Goal: Task Accomplishment & Management: Manage account settings

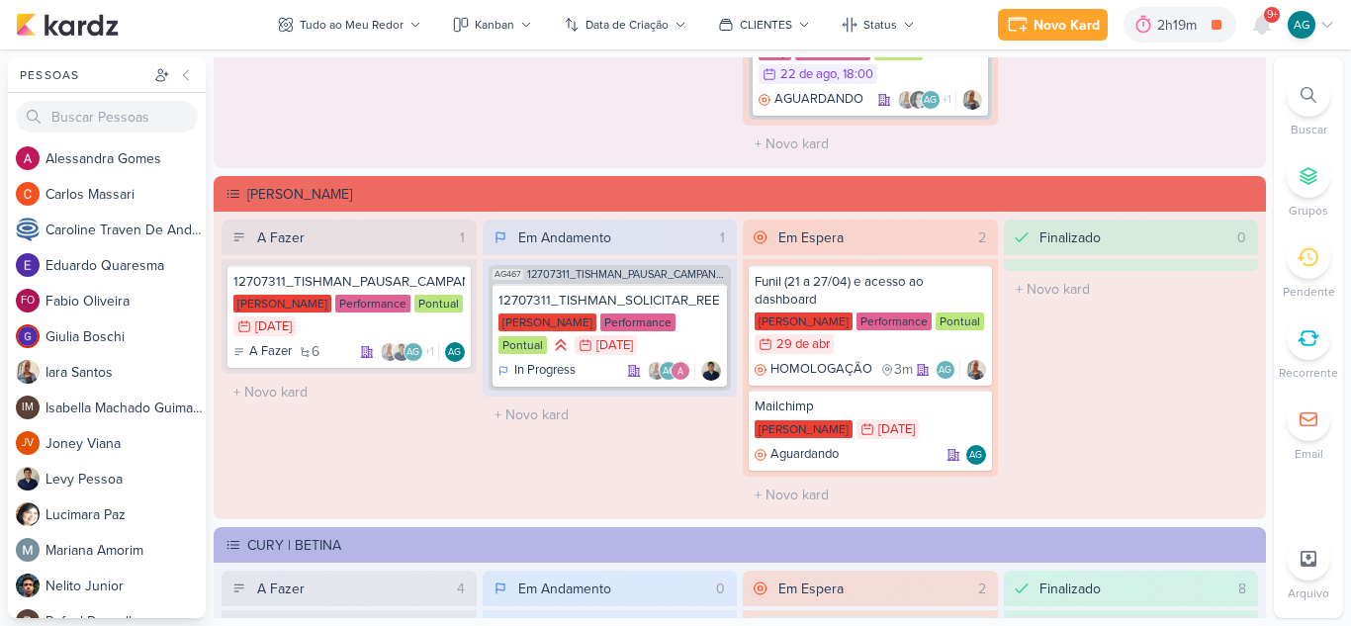
scroll to position [198, 0]
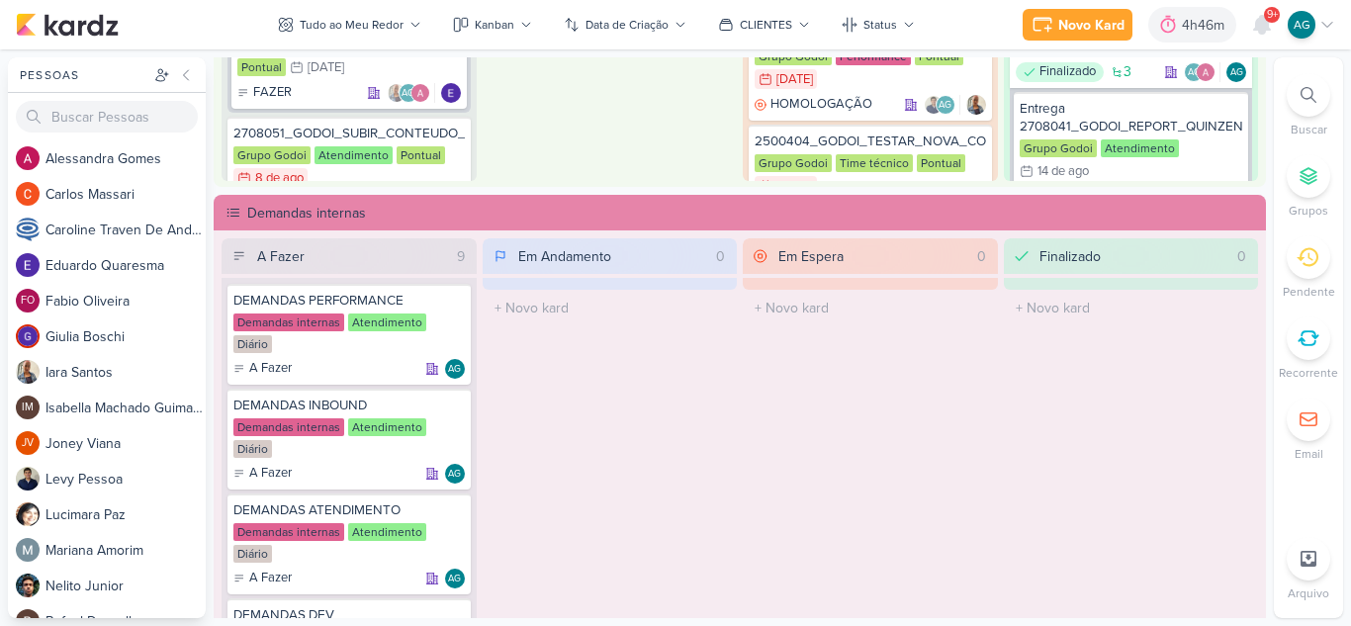
scroll to position [1088, 0]
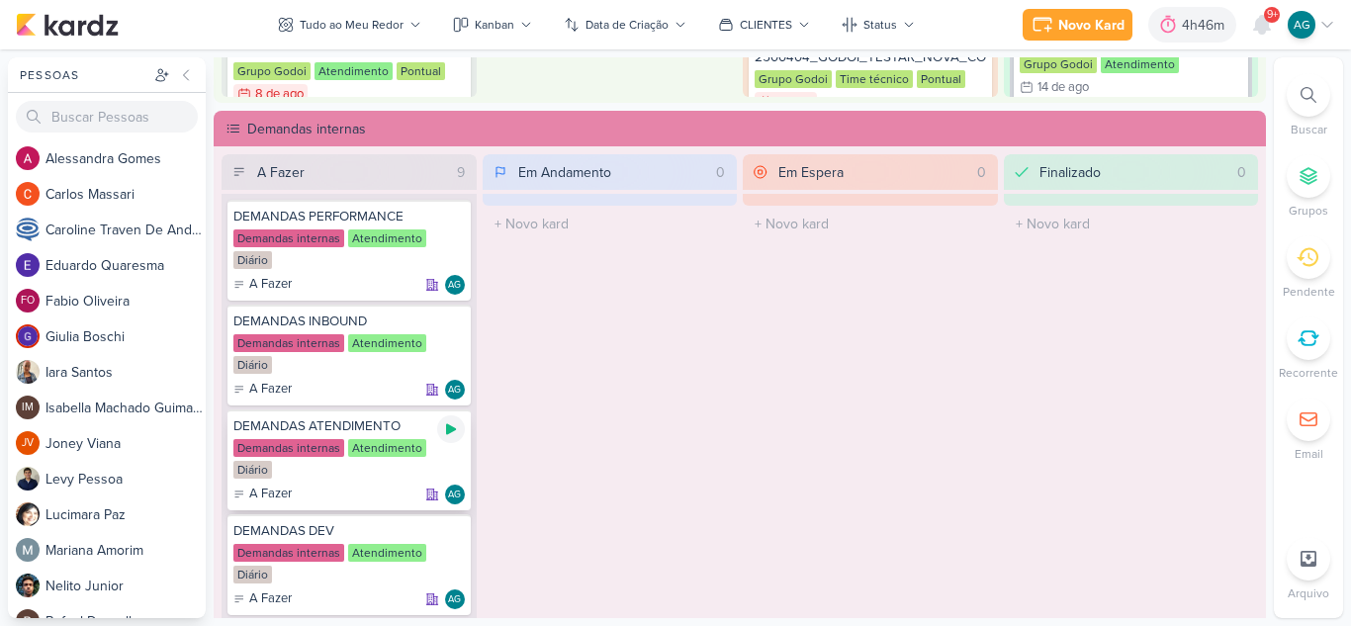
click at [456, 429] on icon at bounding box center [451, 429] width 16 height 16
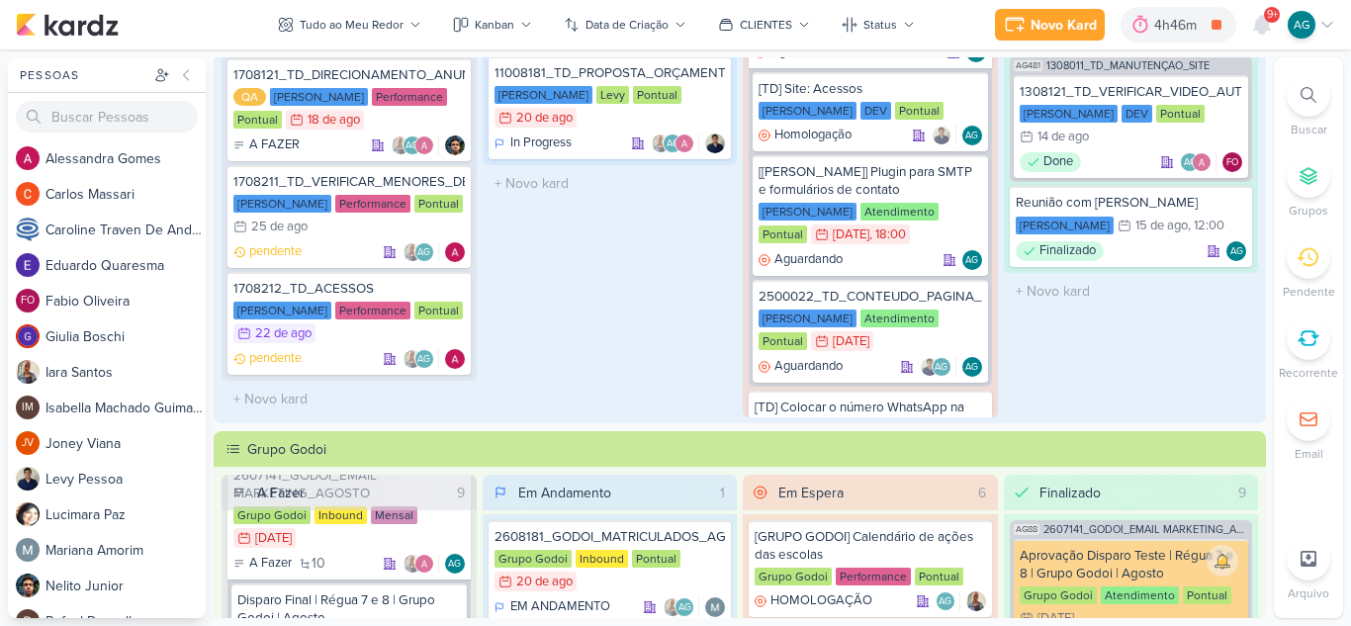
scroll to position [0, 0]
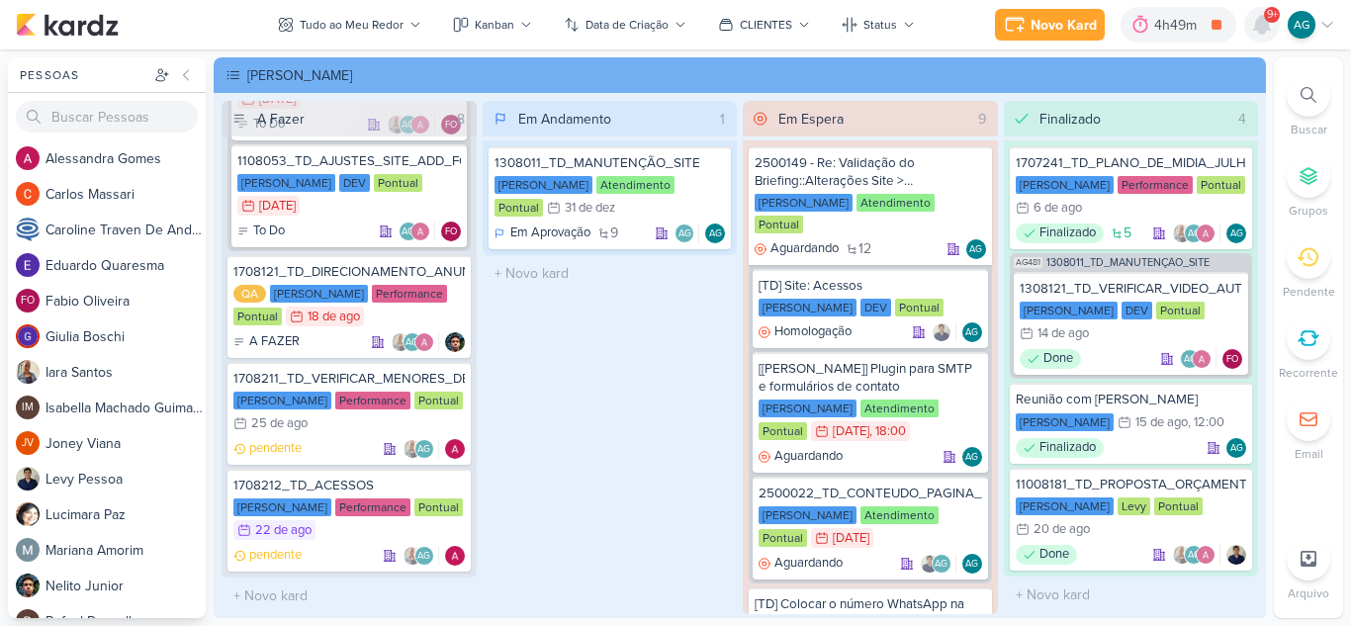
click at [1262, 26] on icon at bounding box center [1262, 25] width 16 height 18
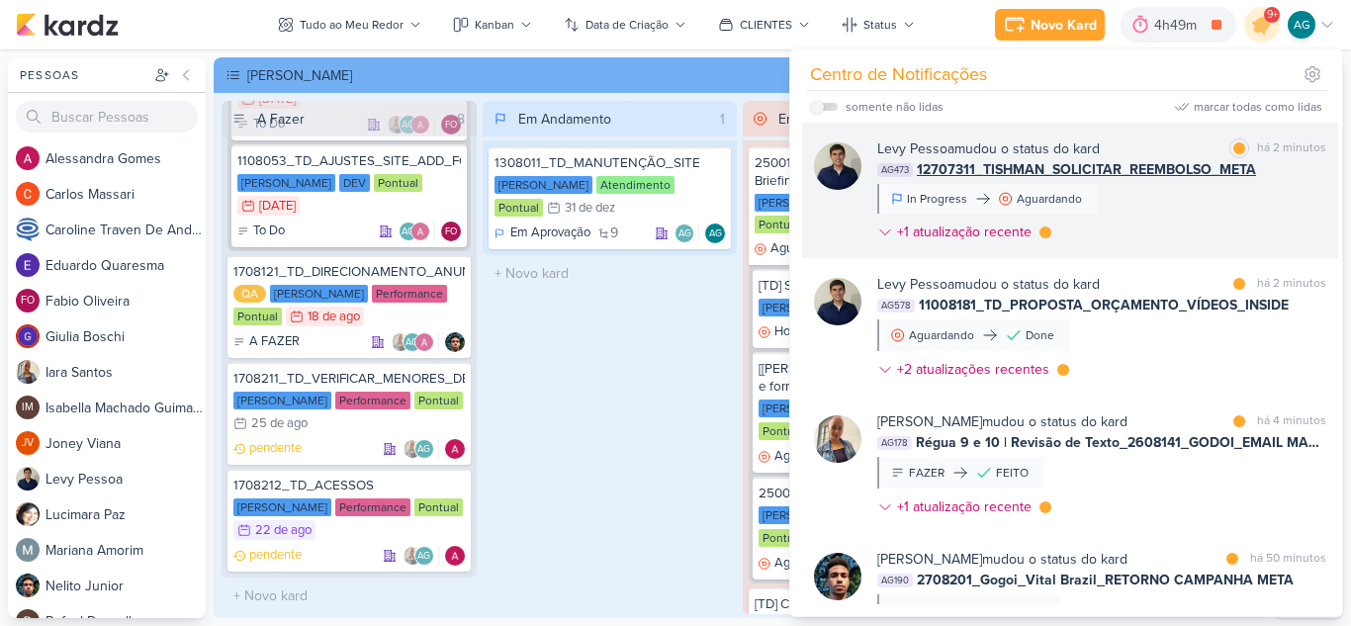
click at [1173, 225] on div "[PERSON_NAME] mudou o status do kard marcar como lida há 2 minutos AG473 127073…" at bounding box center [1101, 194] width 449 height 112
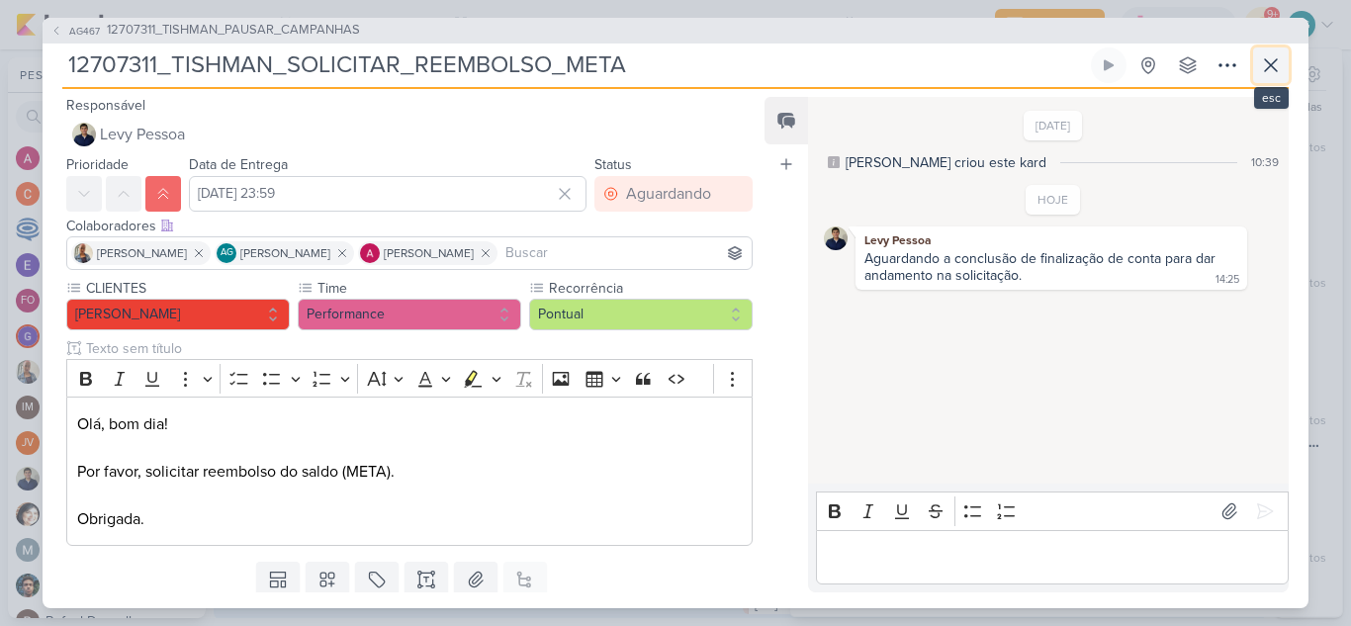
click at [1269, 70] on icon at bounding box center [1271, 65] width 24 height 24
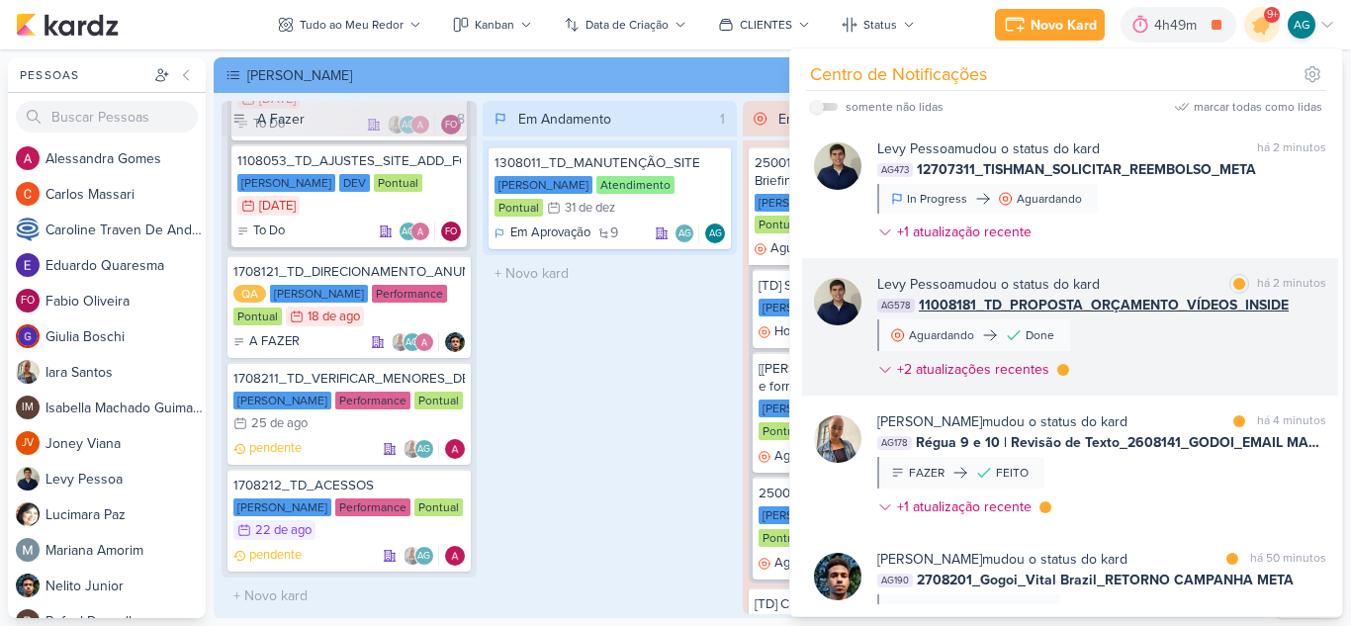
click at [1110, 348] on div "[PERSON_NAME] mudou o status do kard marcar como lida há 2 minutos AG578 110081…" at bounding box center [1101, 331] width 449 height 114
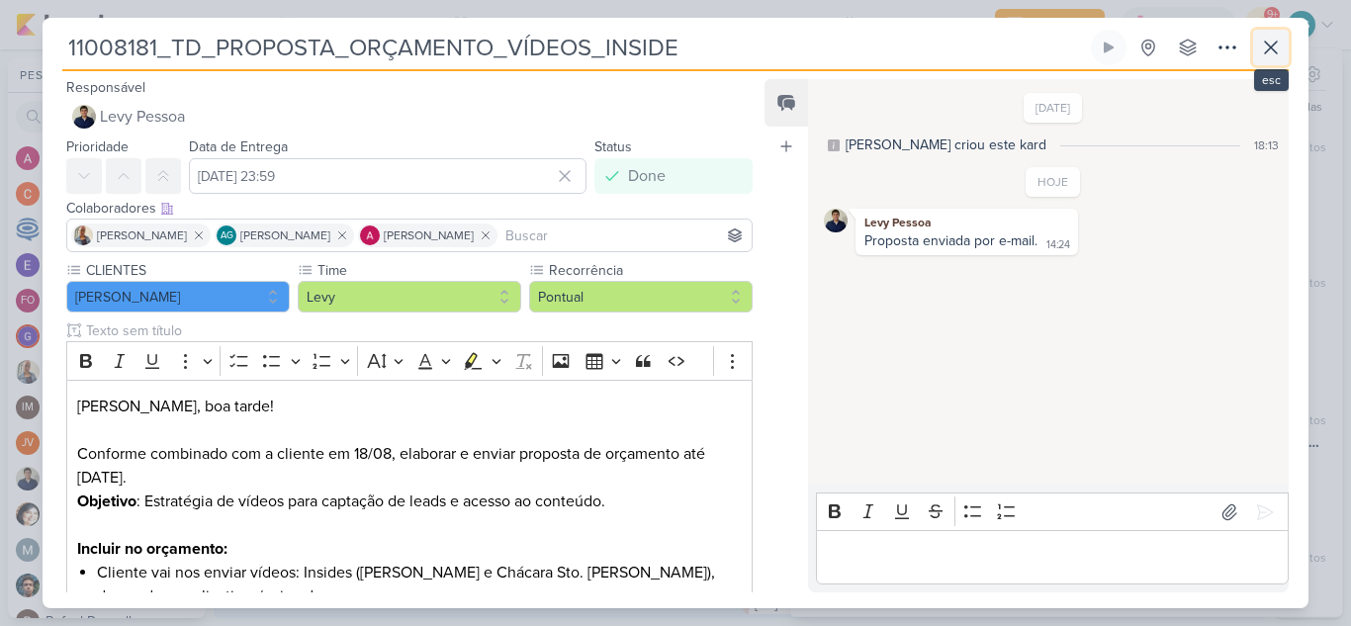
click at [1270, 50] on icon at bounding box center [1271, 48] width 24 height 24
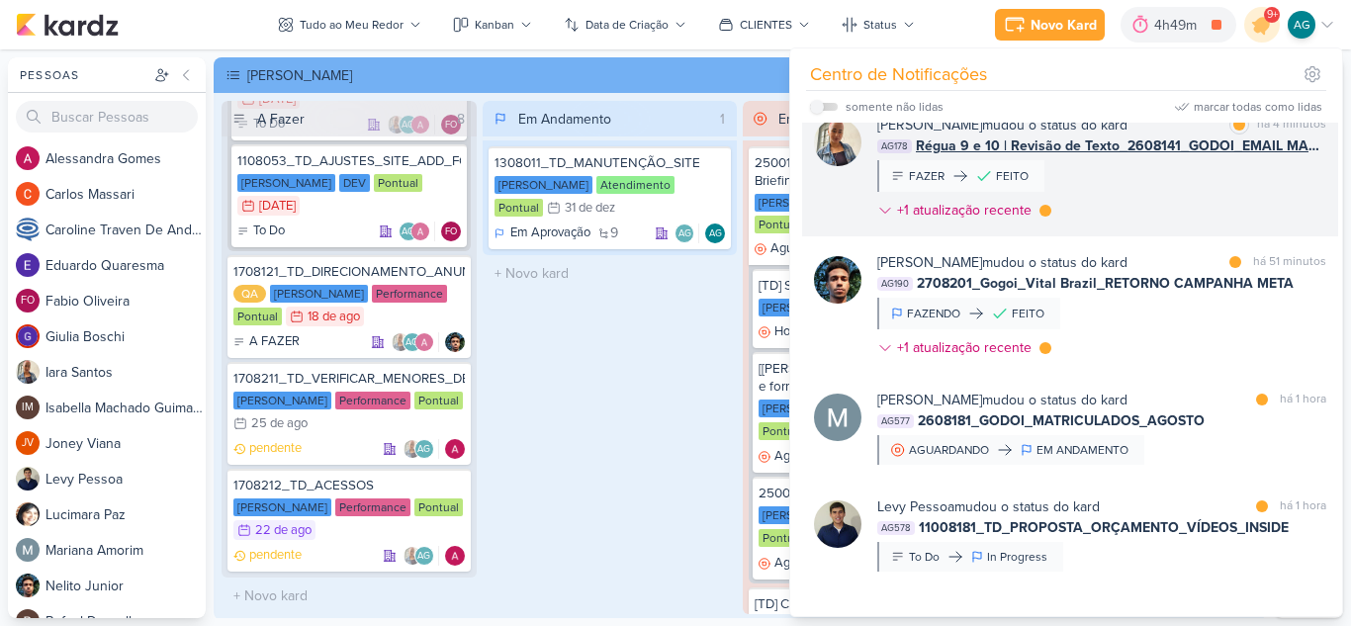
scroll to position [395, 0]
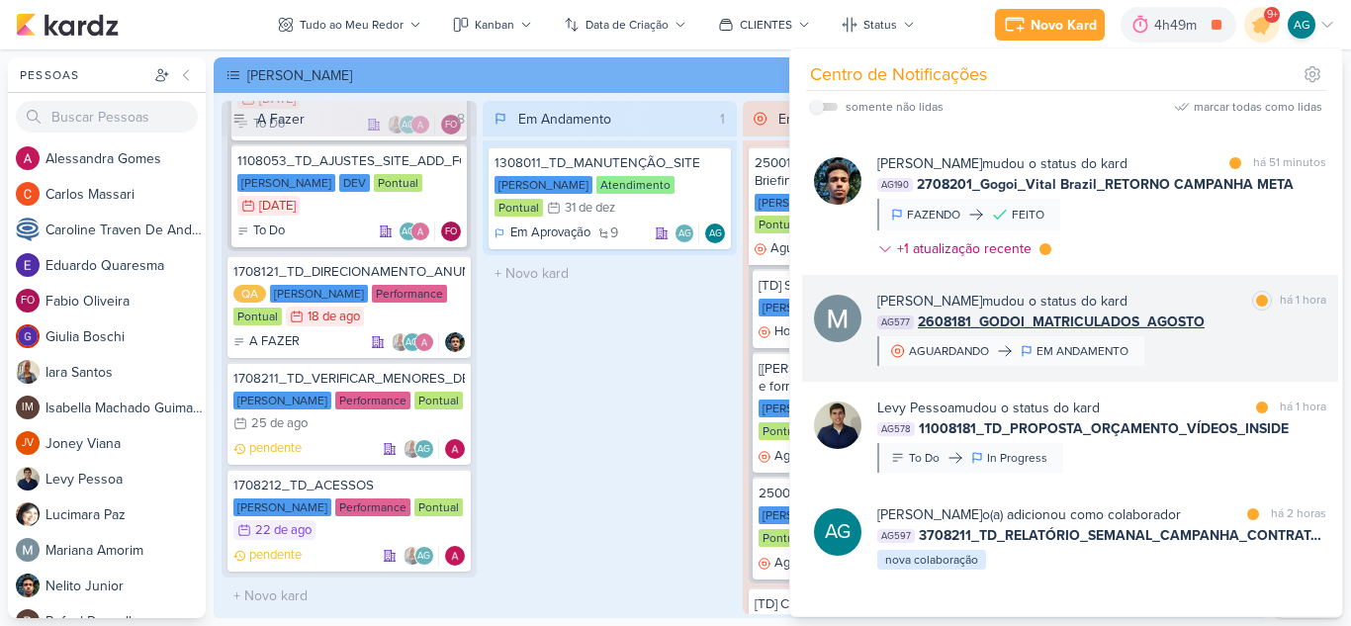
click at [1150, 358] on div "[PERSON_NAME] mudou o status do kard marcar como lida há 1 hora AG577 2608181_G…" at bounding box center [1101, 328] width 449 height 75
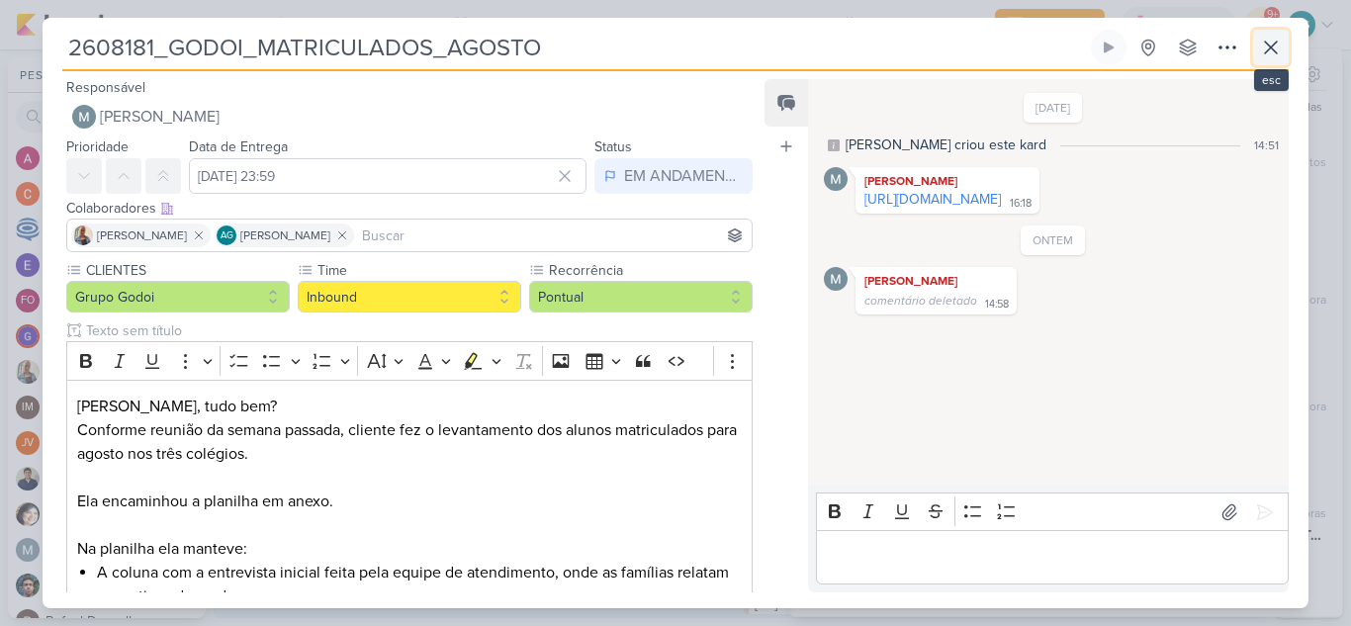
click at [1266, 52] on icon at bounding box center [1271, 48] width 12 height 12
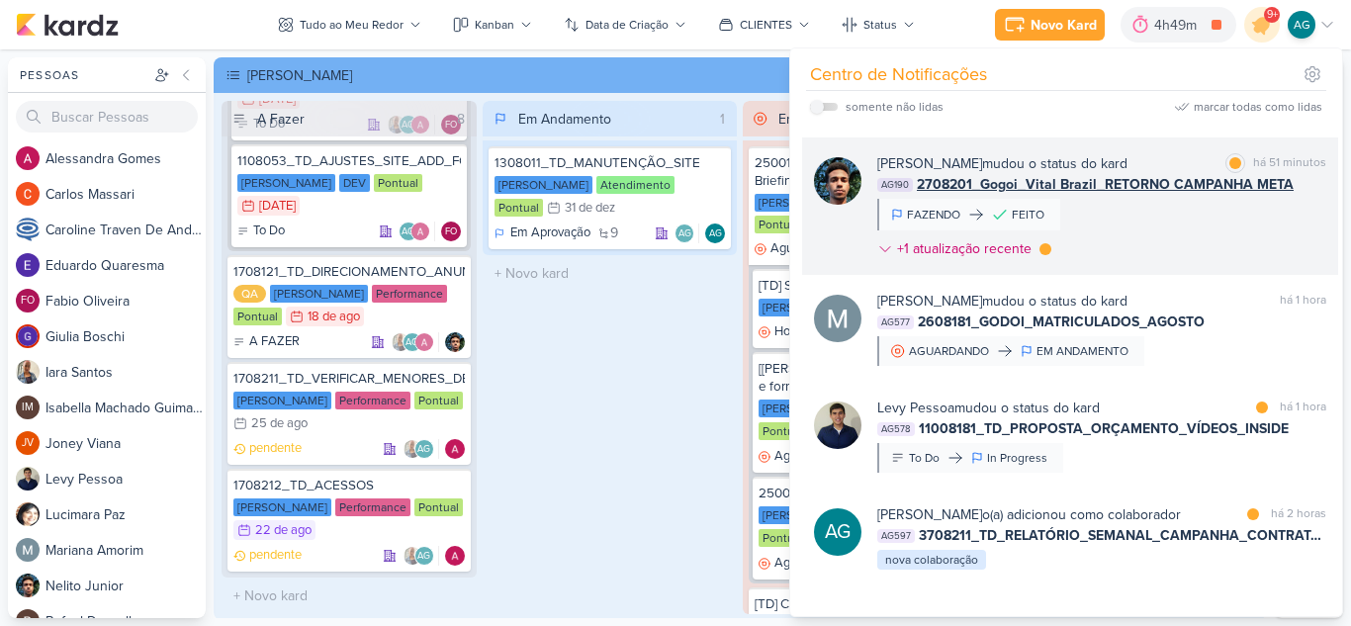
scroll to position [494, 0]
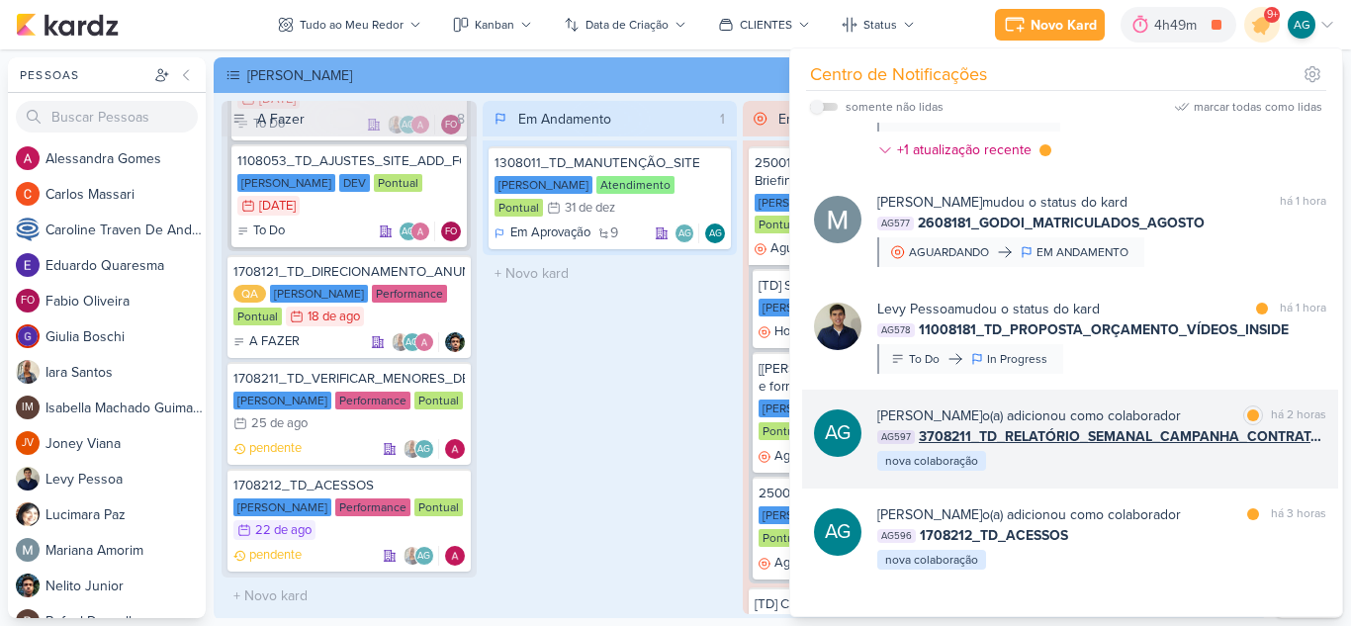
click at [1111, 479] on div "AG [PERSON_NAME] o(a) adicionou como colaborador marcar como lida há 2 horas AG…" at bounding box center [1070, 439] width 536 height 99
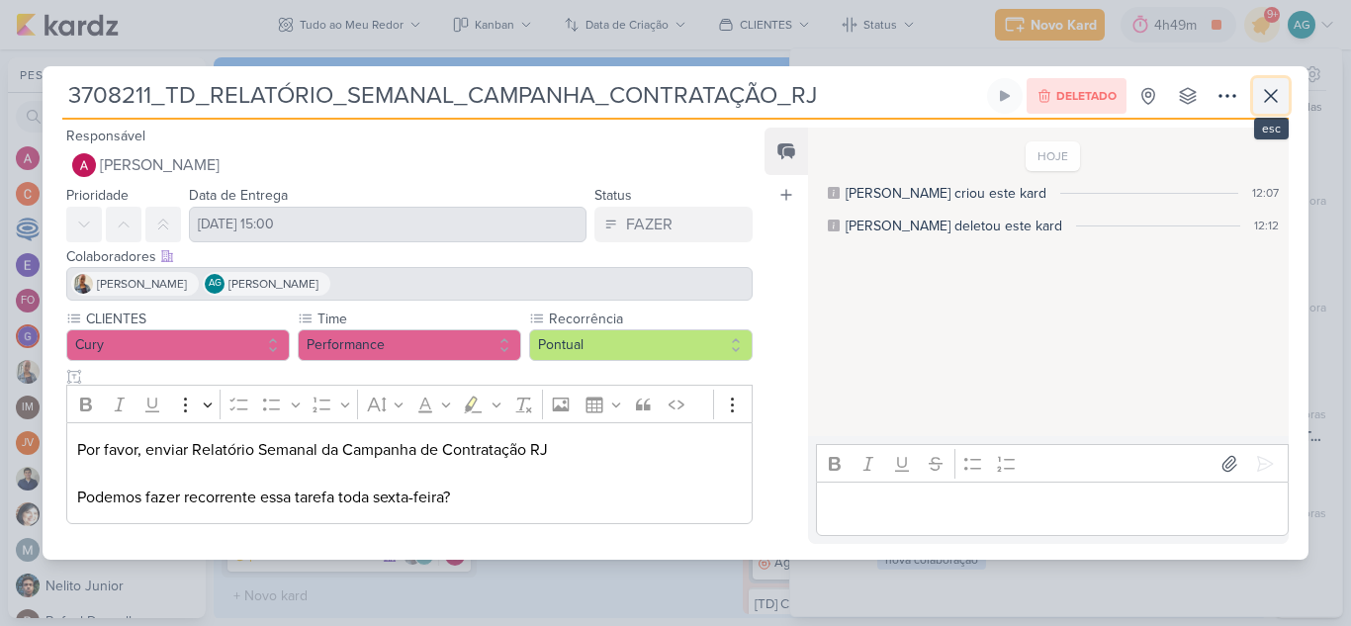
click at [1271, 99] on icon at bounding box center [1271, 96] width 24 height 24
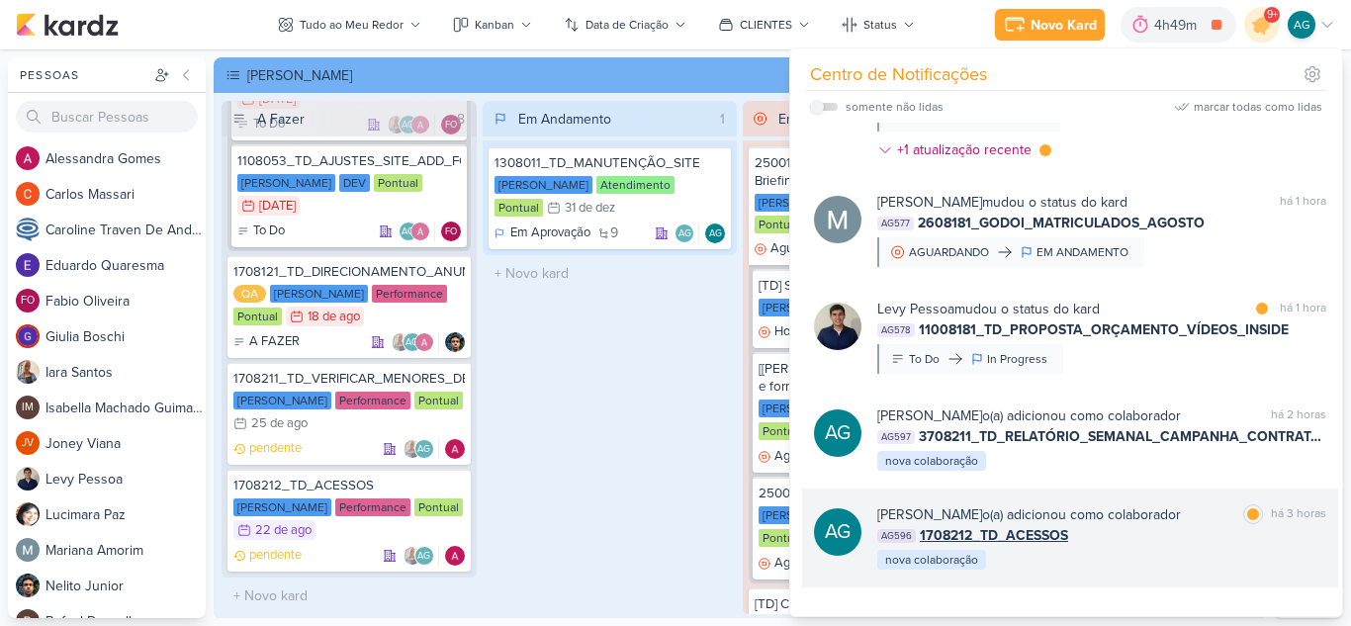
click at [1119, 545] on div "AG596 1708212_TD_ACESSOS" at bounding box center [1101, 535] width 449 height 21
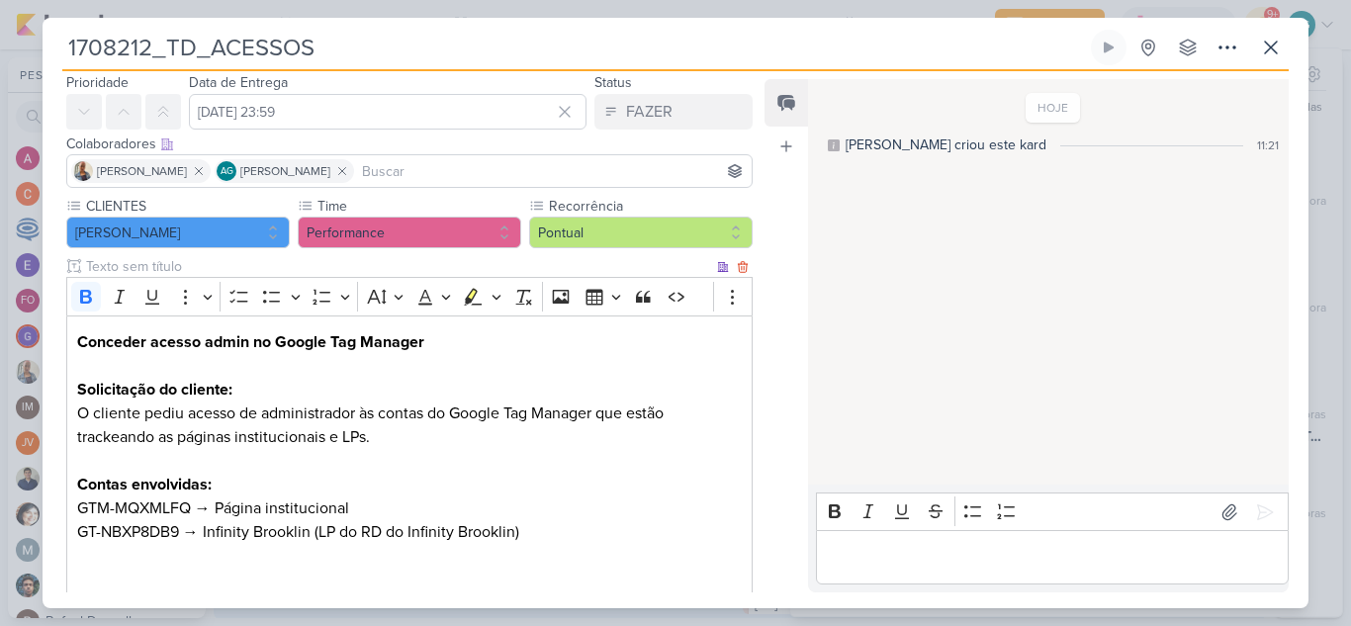
scroll to position [99, 0]
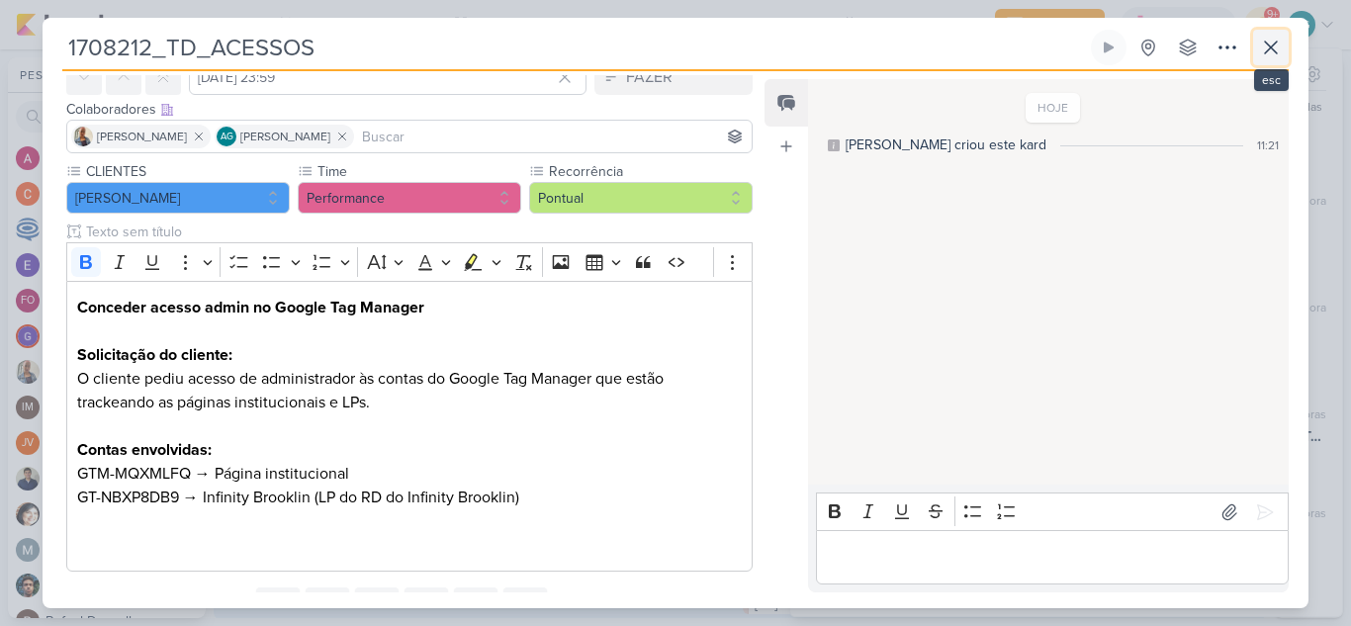
click at [1269, 43] on icon at bounding box center [1271, 48] width 24 height 24
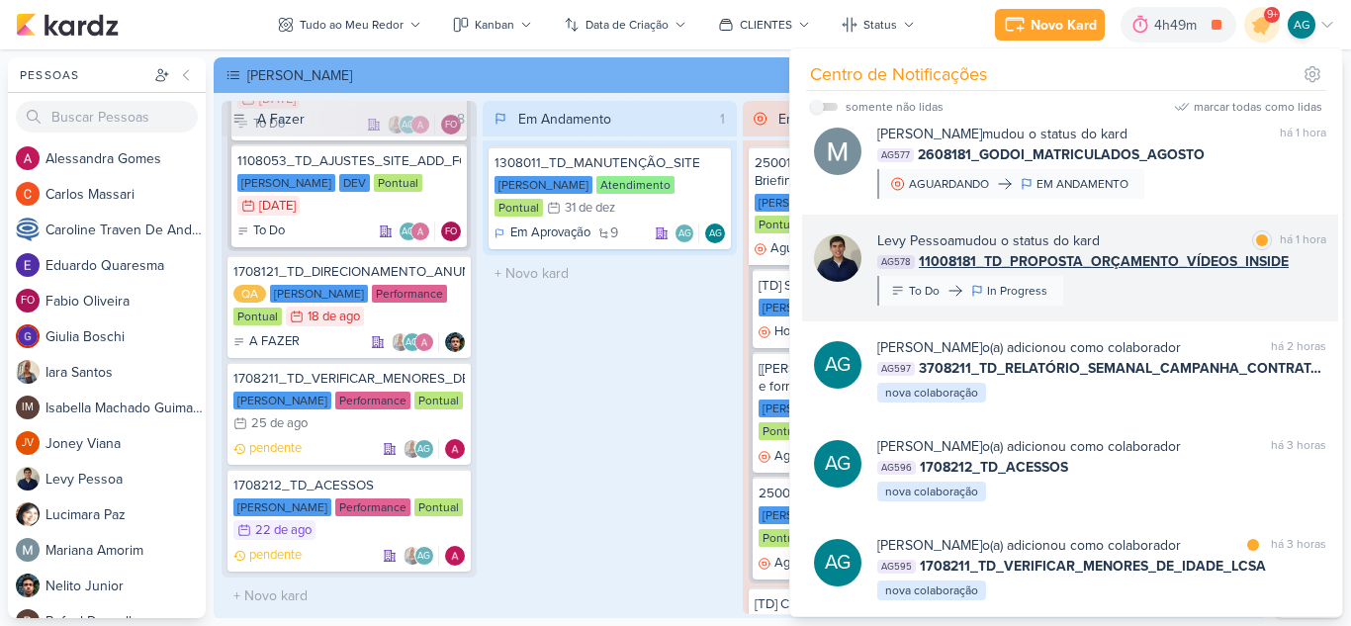
scroll to position [692, 0]
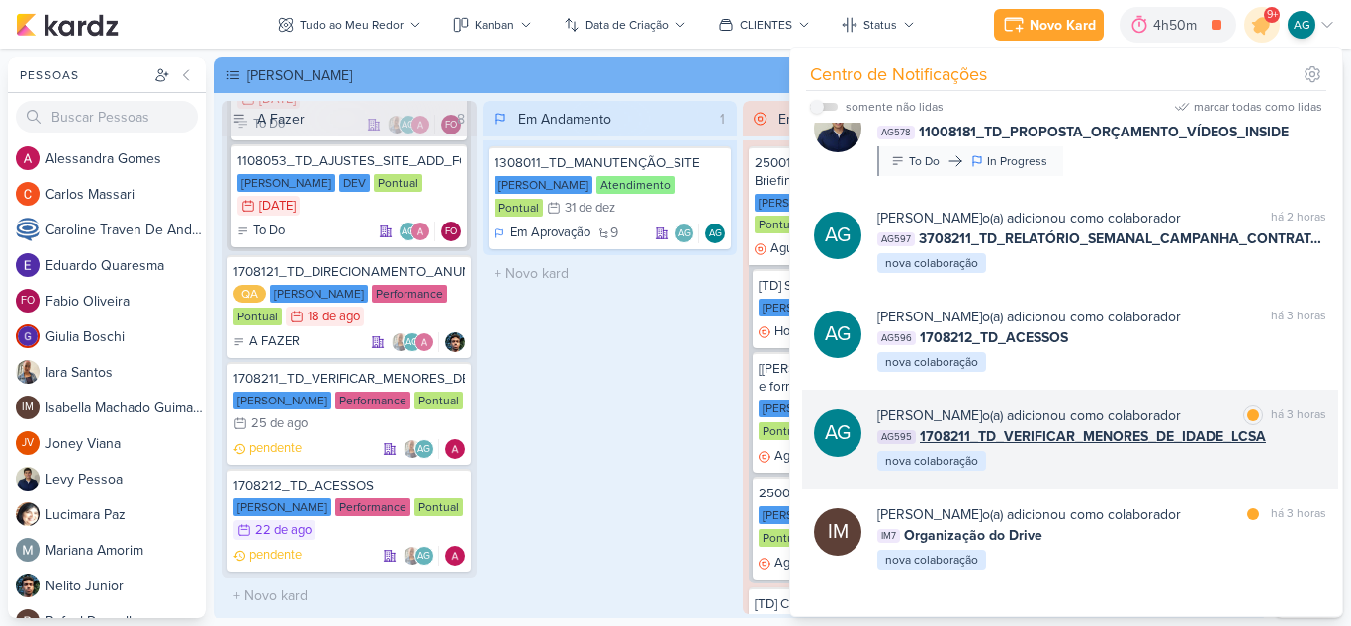
click at [1104, 473] on div "AG [PERSON_NAME] o(a) adicionou como colaborador marcar como lida há 3 horas AG…" at bounding box center [1070, 439] width 536 height 99
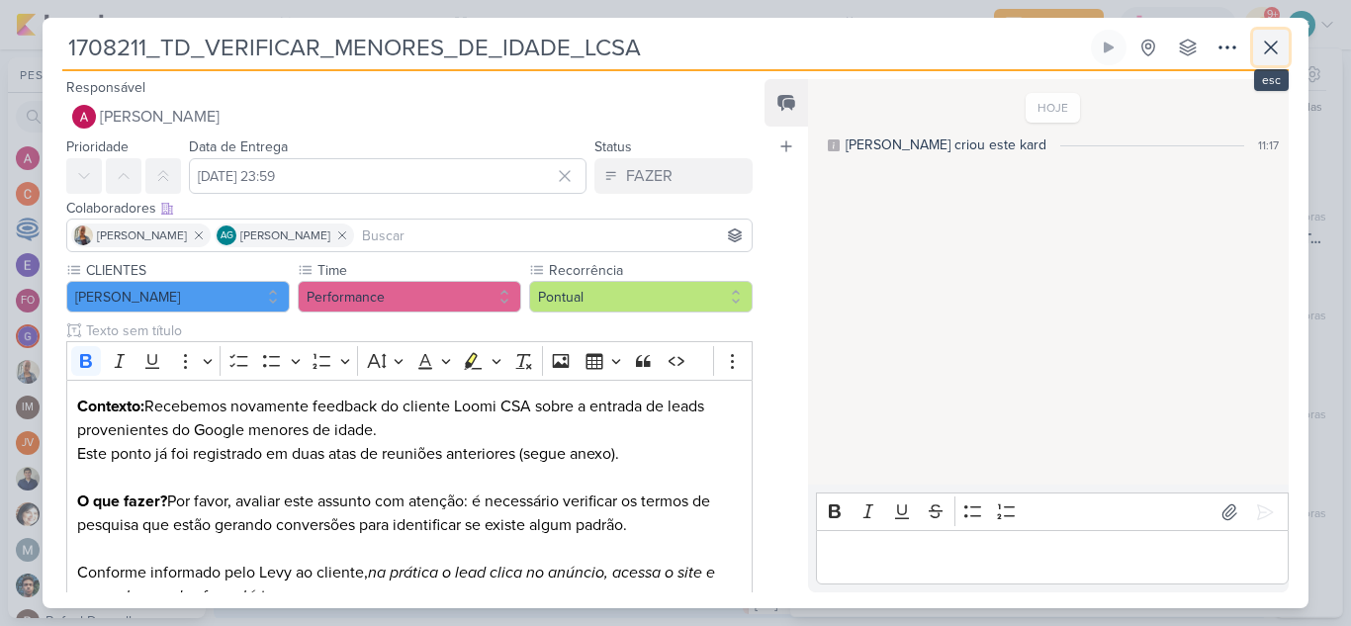
click at [1274, 45] on icon at bounding box center [1271, 48] width 24 height 24
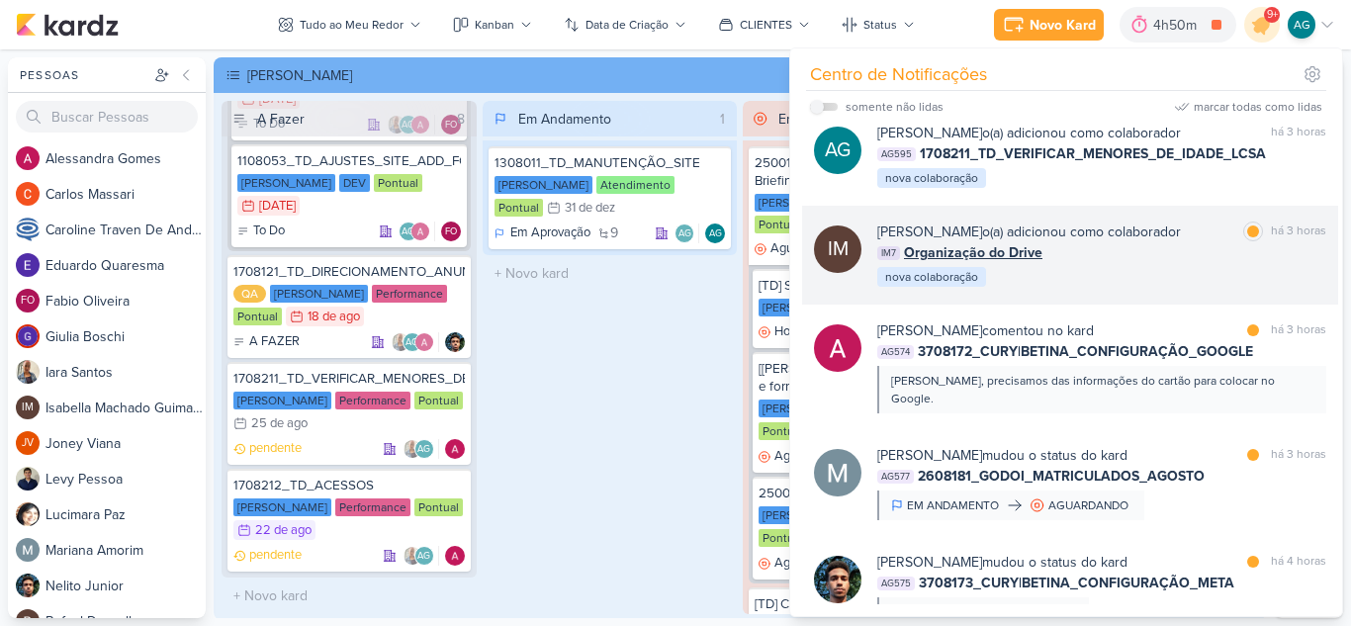
scroll to position [989, 0]
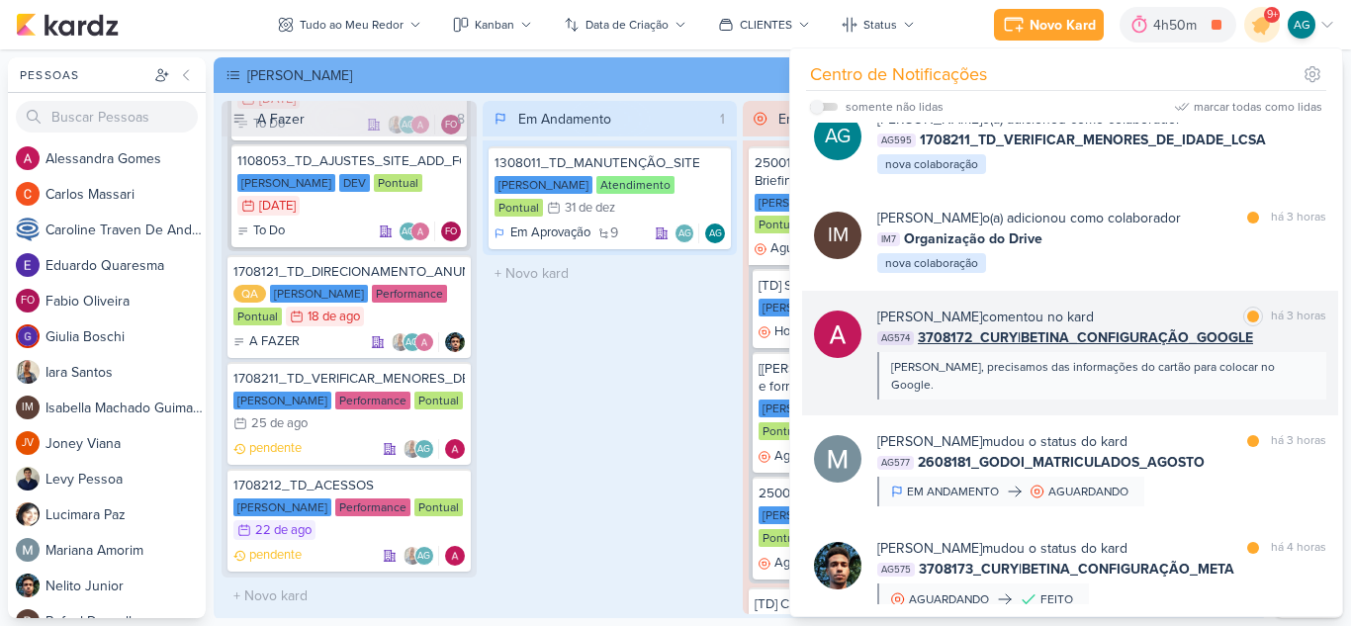
click at [1023, 384] on div "[PERSON_NAME], precisamos das informações do cartão para colocar no Google." at bounding box center [1100, 376] width 419 height 36
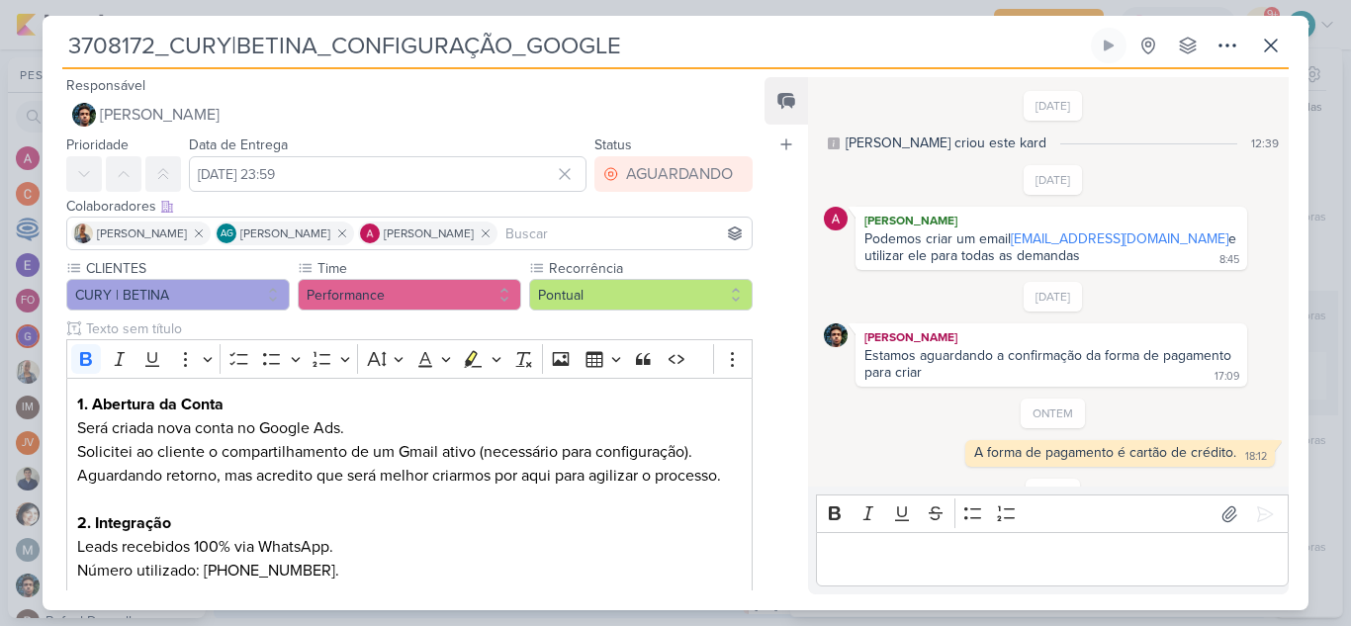
scroll to position [105, 0]
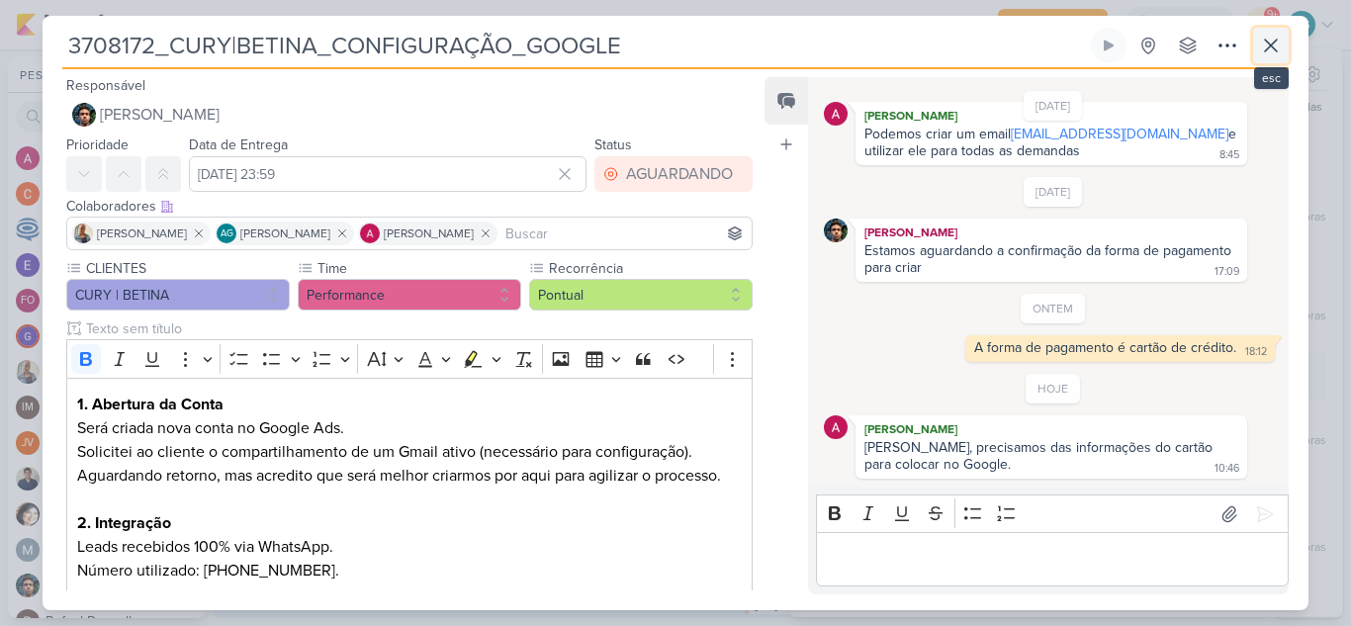
click at [1266, 38] on icon at bounding box center [1271, 46] width 24 height 24
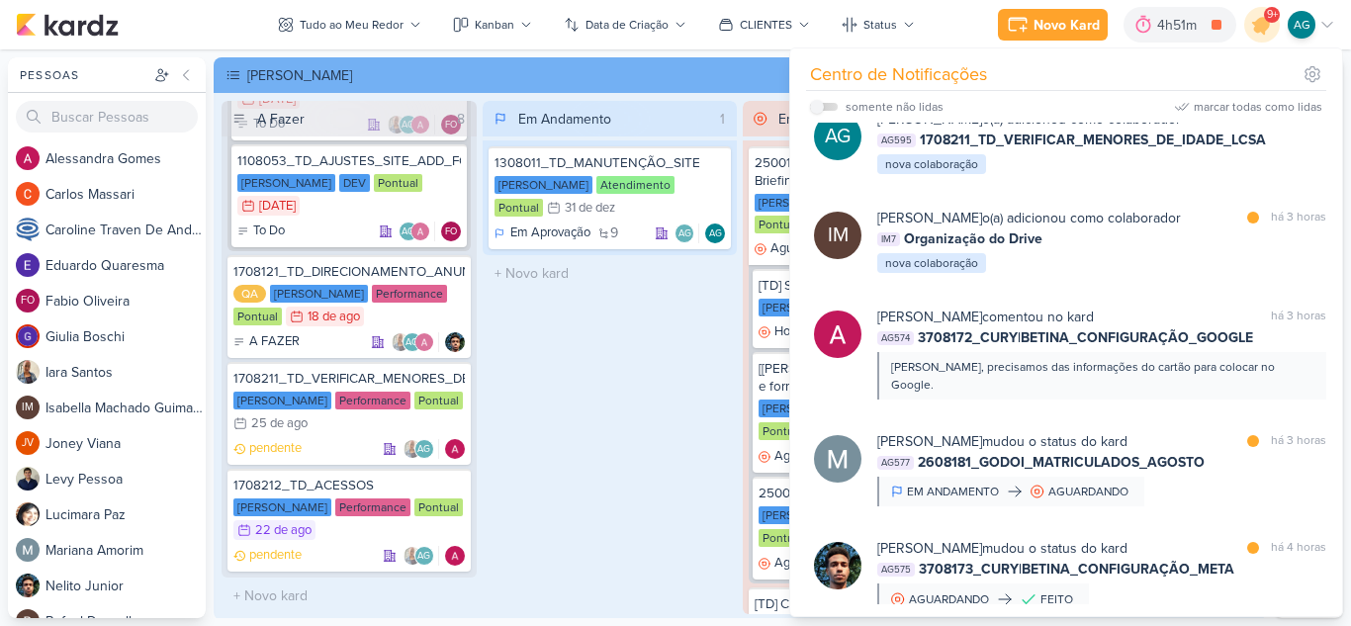
click at [580, 370] on div "Em Andamento 1 1308011_TD_MANUTENÇÃO_SITE [PERSON_NAME] Atendimento Pontual 31/…" at bounding box center [609, 357] width 255 height 513
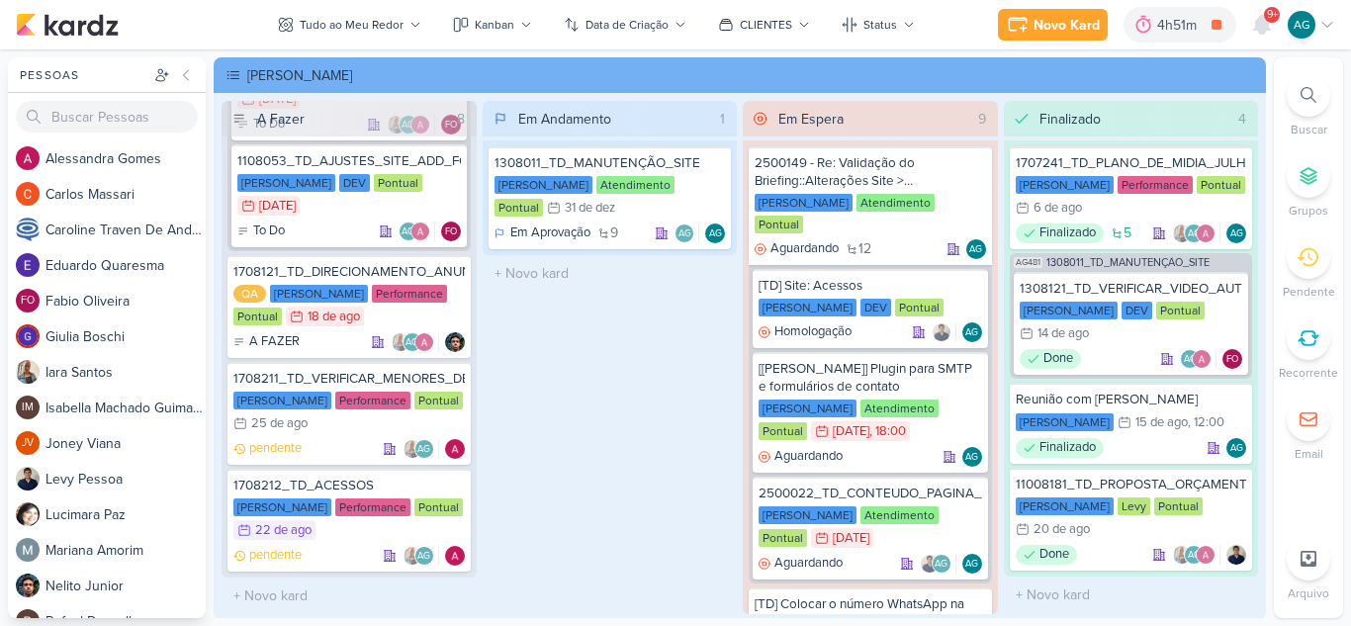
click at [1307, 347] on icon at bounding box center [1308, 338] width 22 height 22
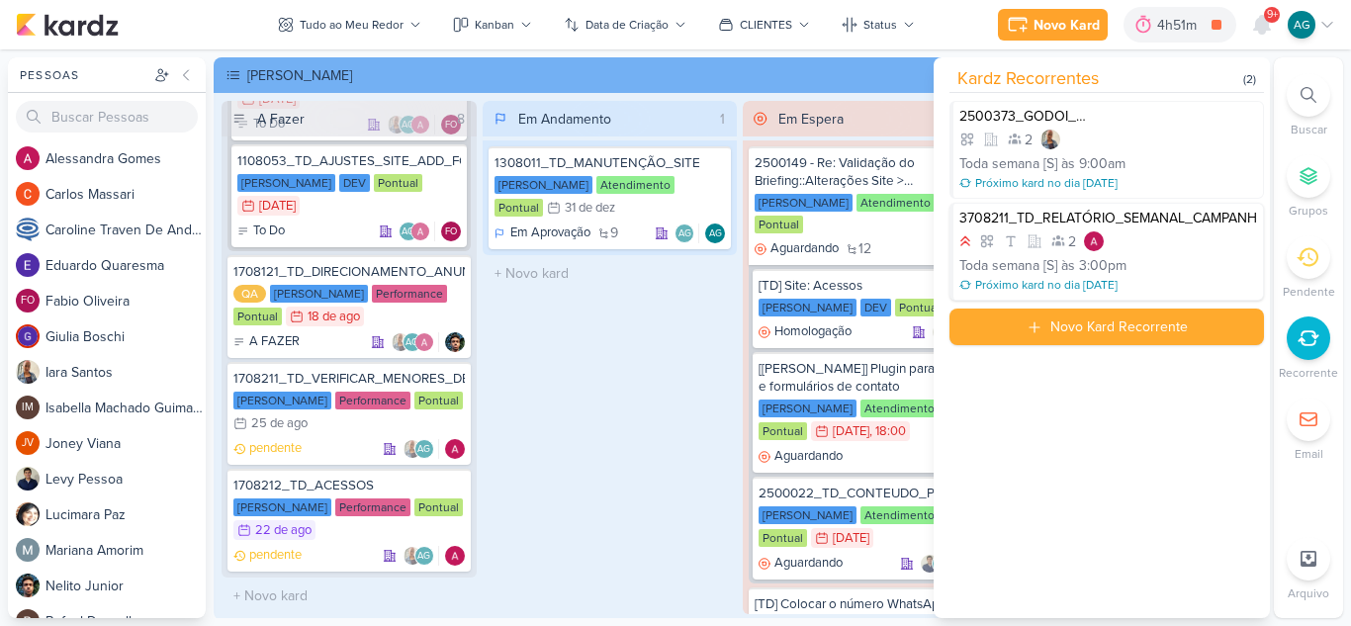
click at [1196, 263] on div "Toda semana [S] às 3:00pm" at bounding box center [1108, 265] width 298 height 21
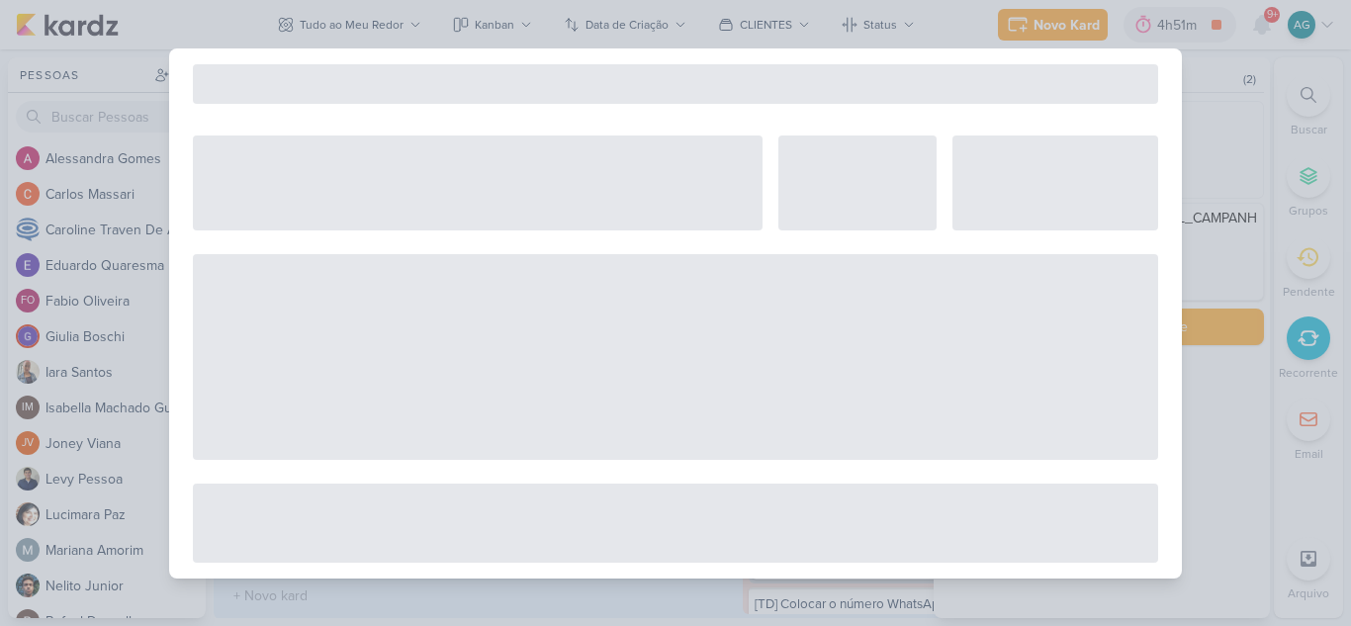
select select "12"
select select "week"
select select "3"
select select "pm"
select select "America/Sao_Paulo"
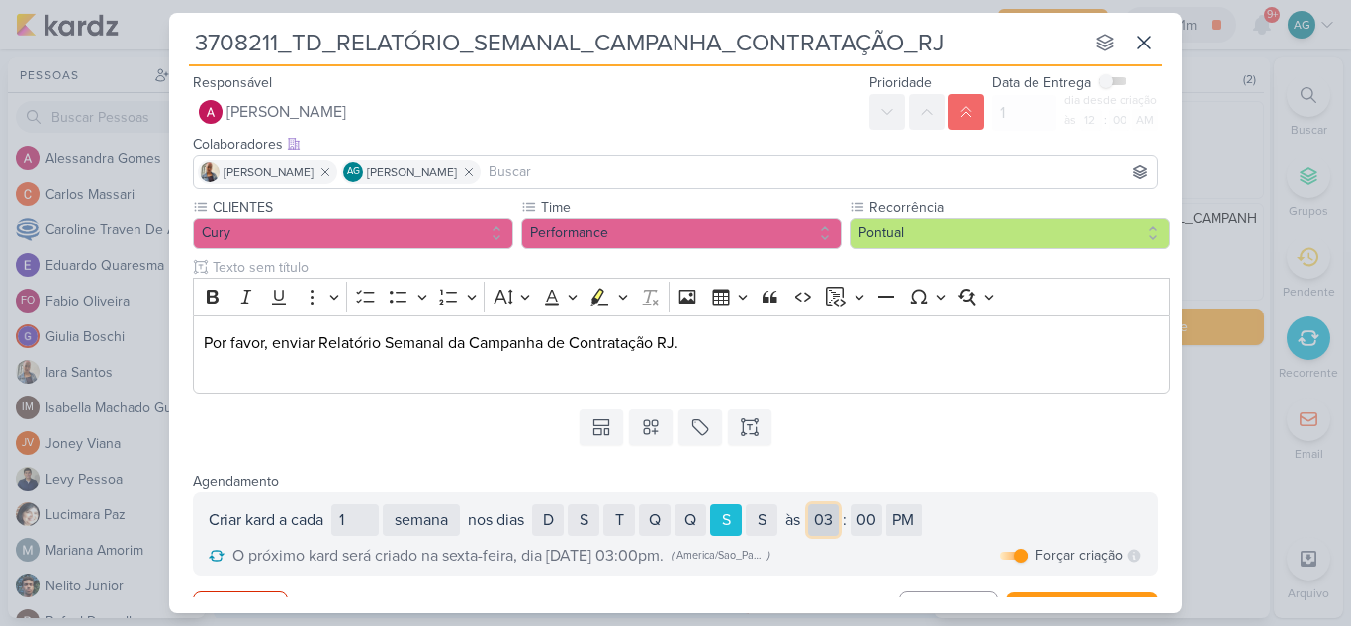
click at [832, 522] on select "01 02 03 04 05 06 07 08 09 10 11 12" at bounding box center [823, 520] width 31 height 32
click at [907, 518] on select "AM PM" at bounding box center [904, 520] width 36 height 32
select select "am"
click at [894, 504] on select "AM PM" at bounding box center [904, 520] width 36 height 32
click at [838, 522] on select "01 02 03 04 05 06 07 08 09 10 11 12" at bounding box center [823, 520] width 31 height 32
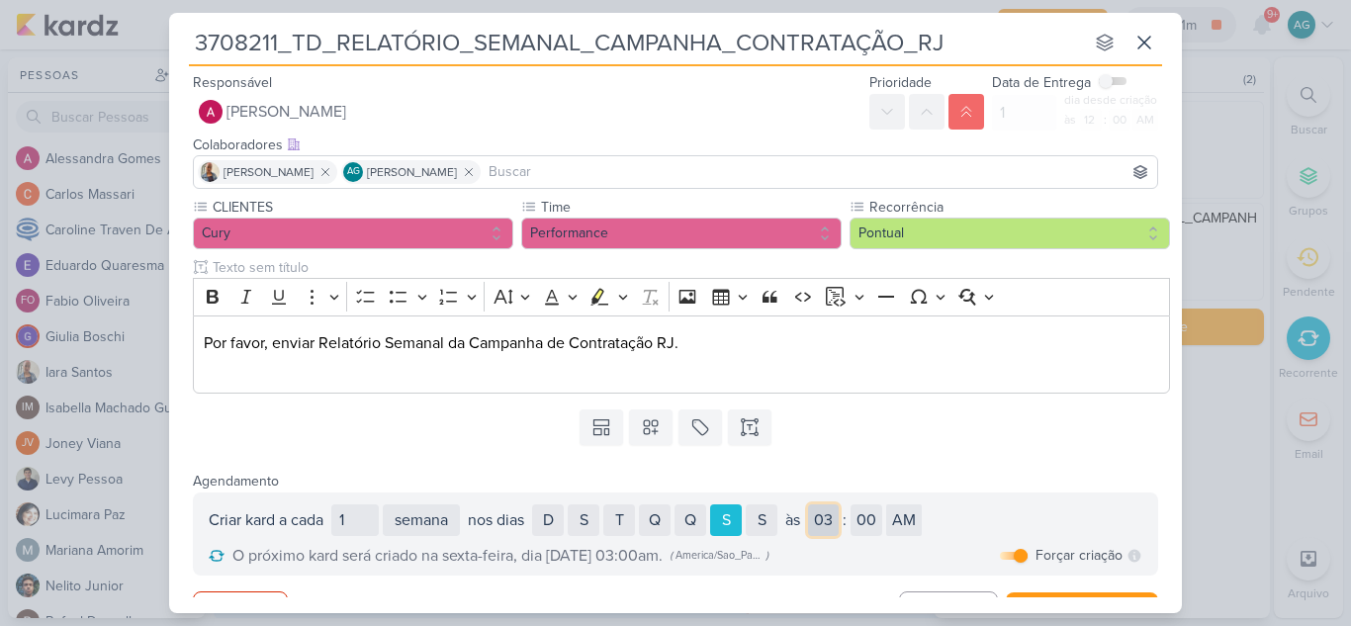
select select "9"
click at [815, 504] on select "01 02 03 04 05 06 07 08 09 10 11 12" at bounding box center [823, 520] width 31 height 32
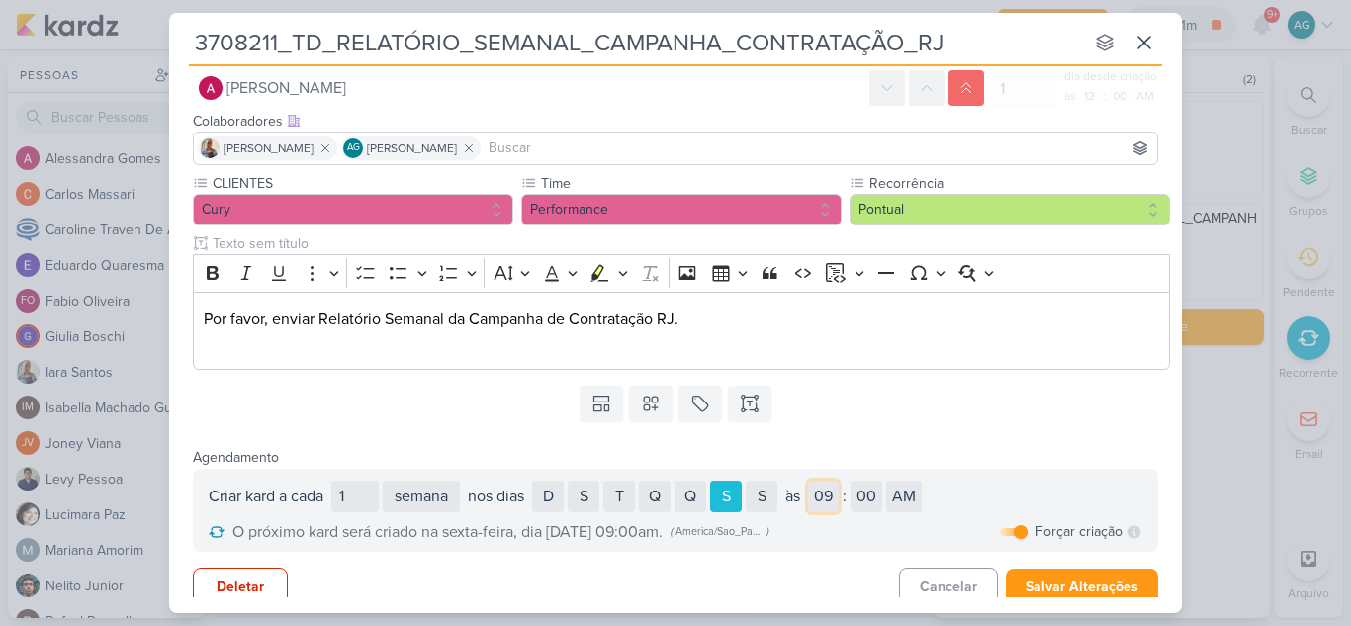
scroll to position [37, 0]
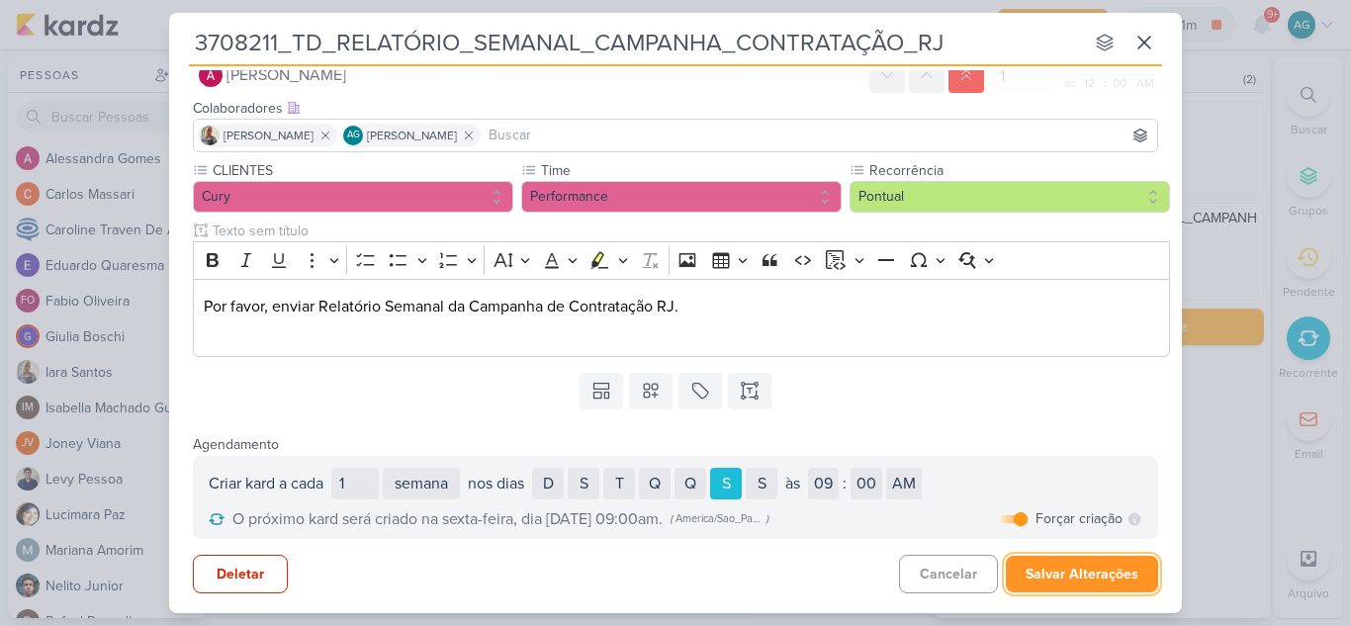
click at [1078, 574] on button "Salvar Alterações" at bounding box center [1082, 574] width 152 height 37
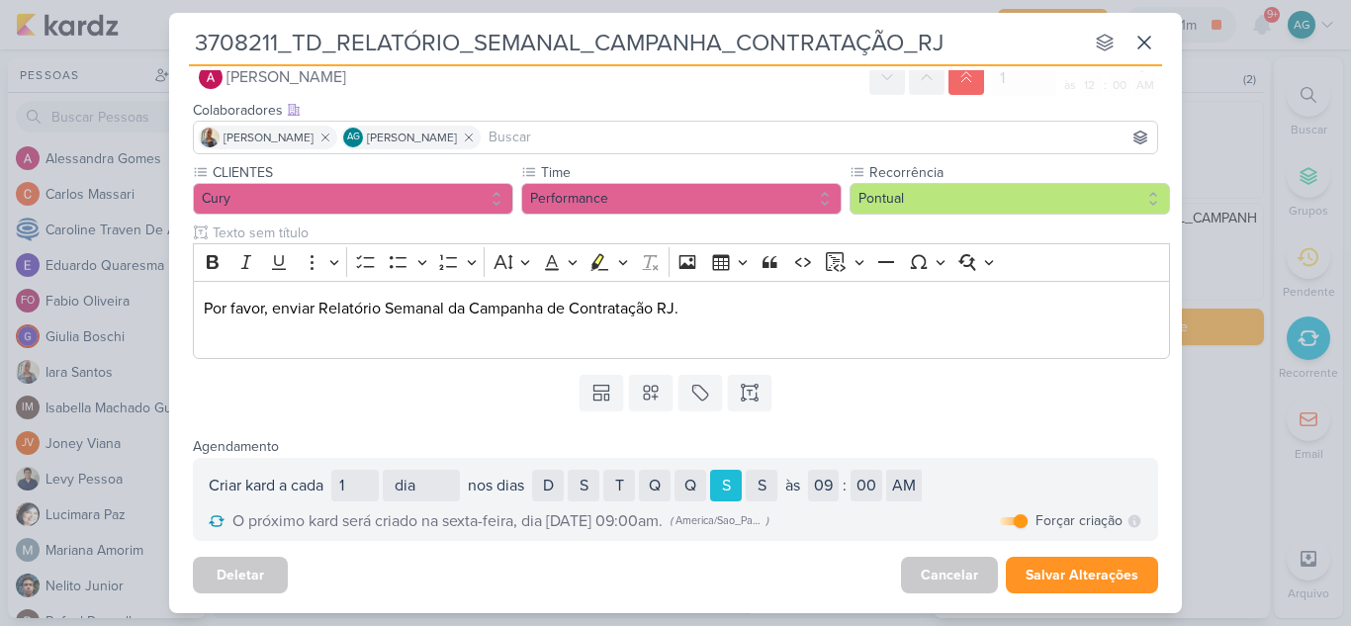
scroll to position [0, 0]
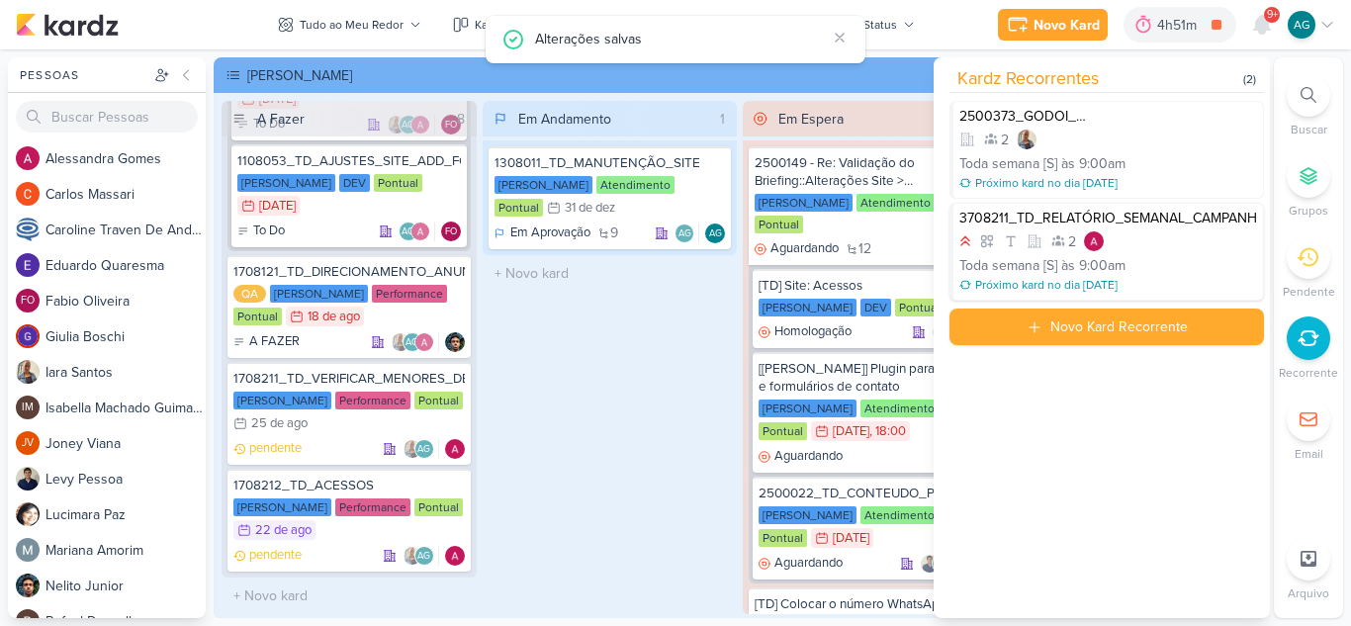
click at [1203, 252] on div "3708211_TD_RELATÓRIO_SEMANAL_CAMPANHA_CONTRATAÇÃO_RJ 2 Toda semana [S] às 9:00a…" at bounding box center [1106, 252] width 314 height 98
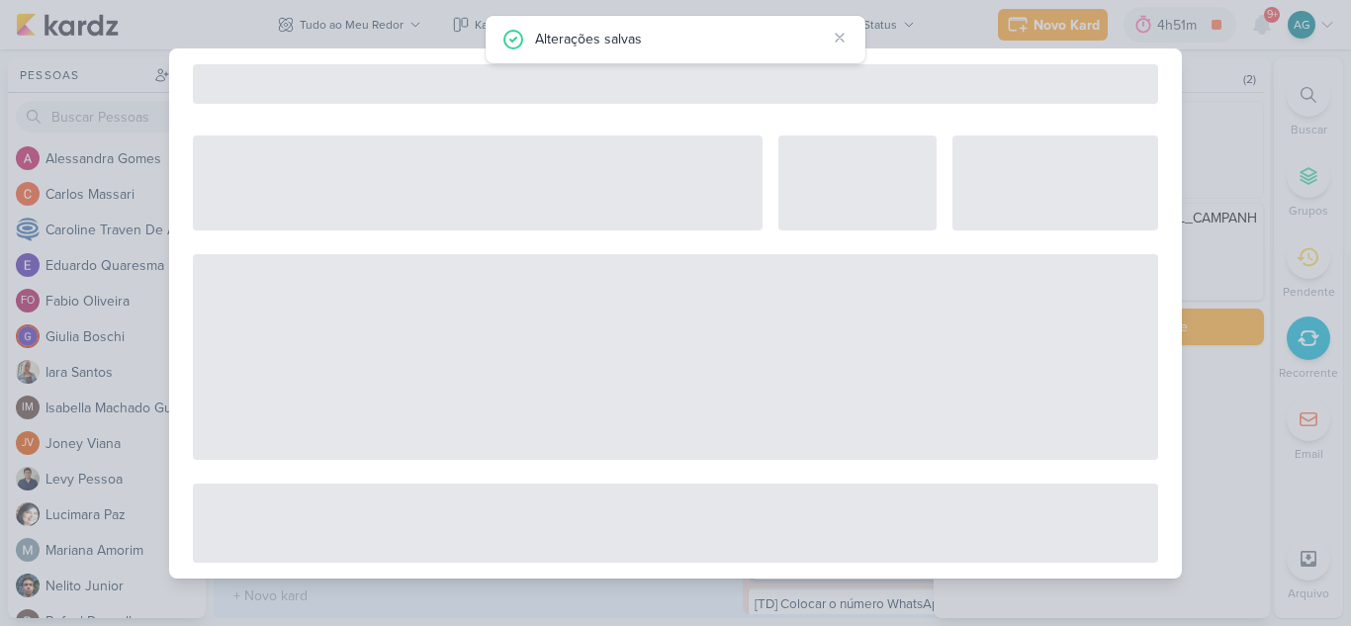
select select "12"
select select "week"
select select "9"
select select "America/Sao_Paulo"
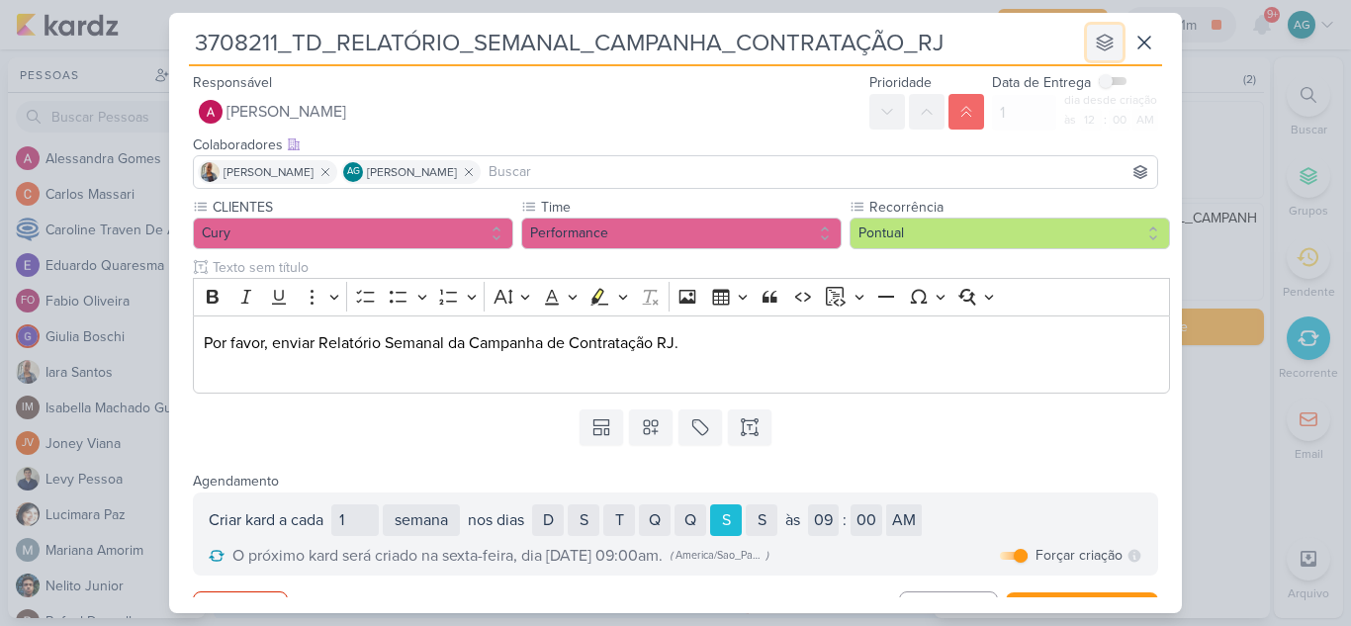
click at [1105, 44] on icon at bounding box center [1105, 43] width 20 height 20
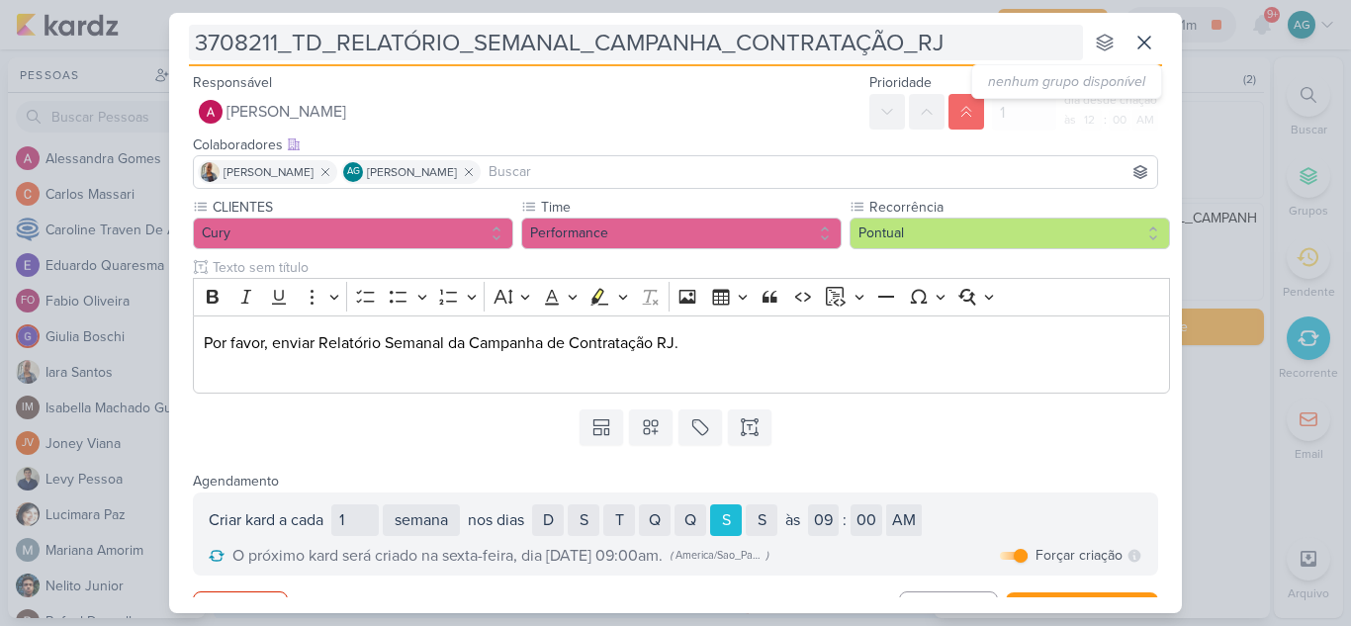
click at [1013, 43] on input "3708211_TD_RELATÓRIO_SEMANAL_CAMPANHA_CONTRATAÇÃO_RJ" at bounding box center [636, 43] width 894 height 36
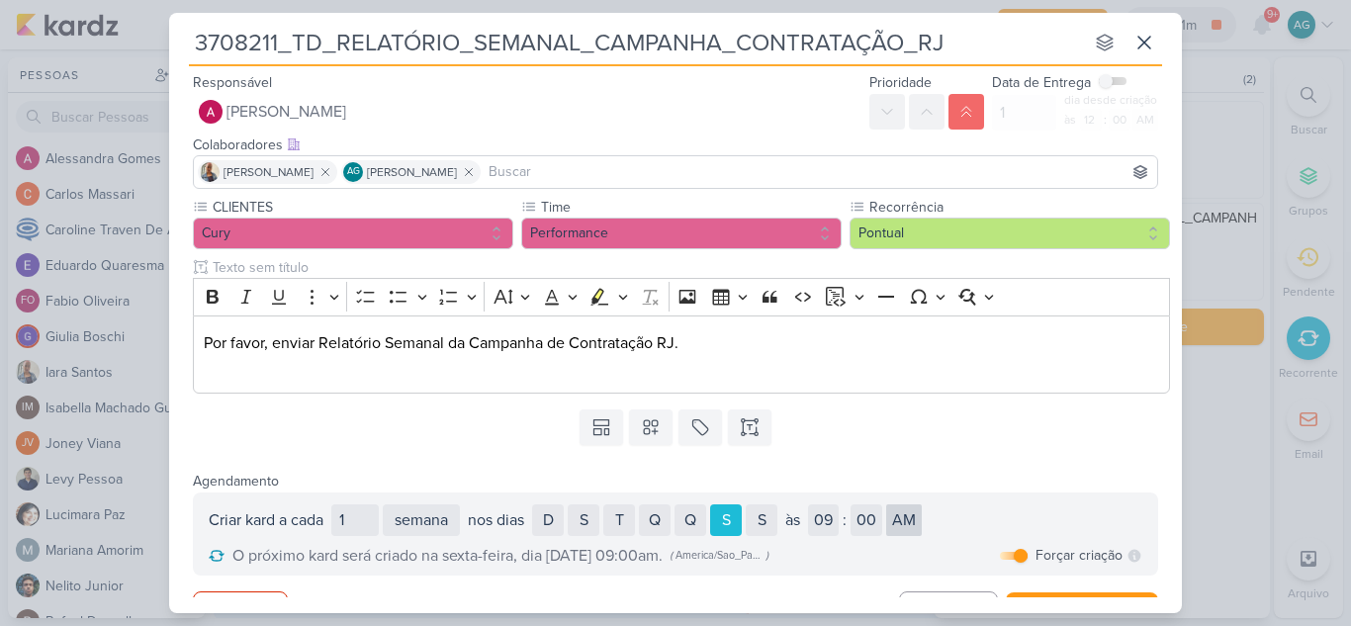
scroll to position [37, 0]
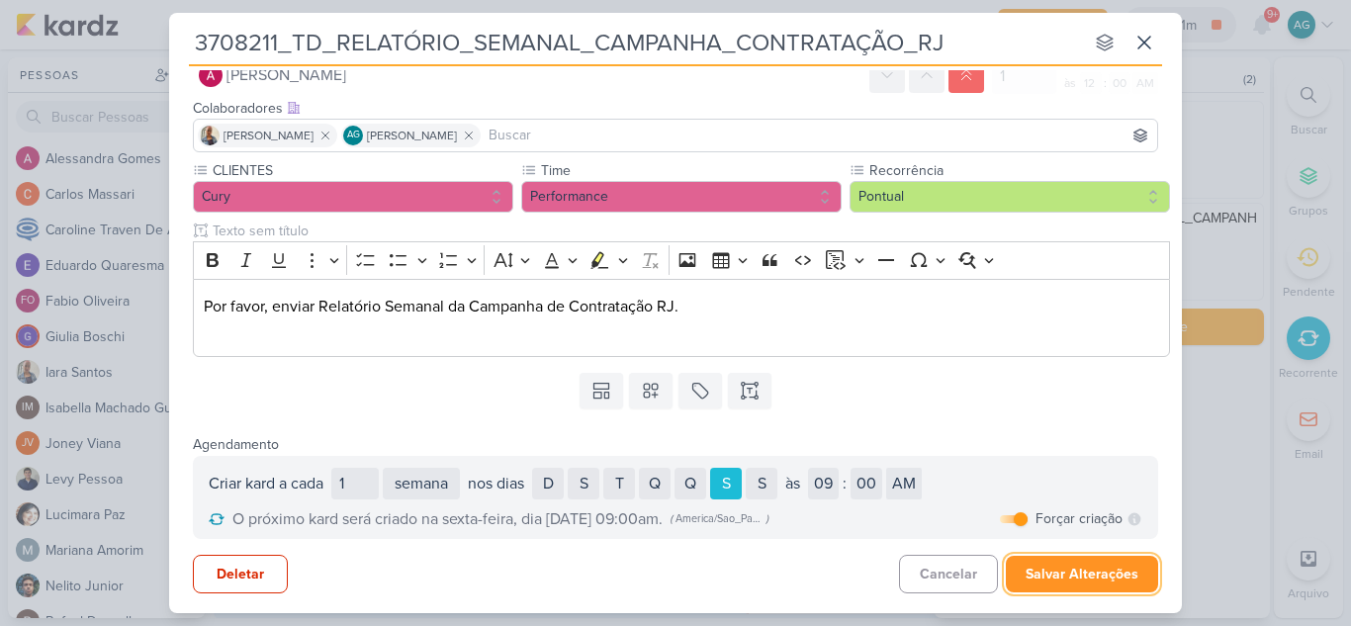
click at [1125, 589] on button "Salvar Alterações" at bounding box center [1082, 574] width 152 height 37
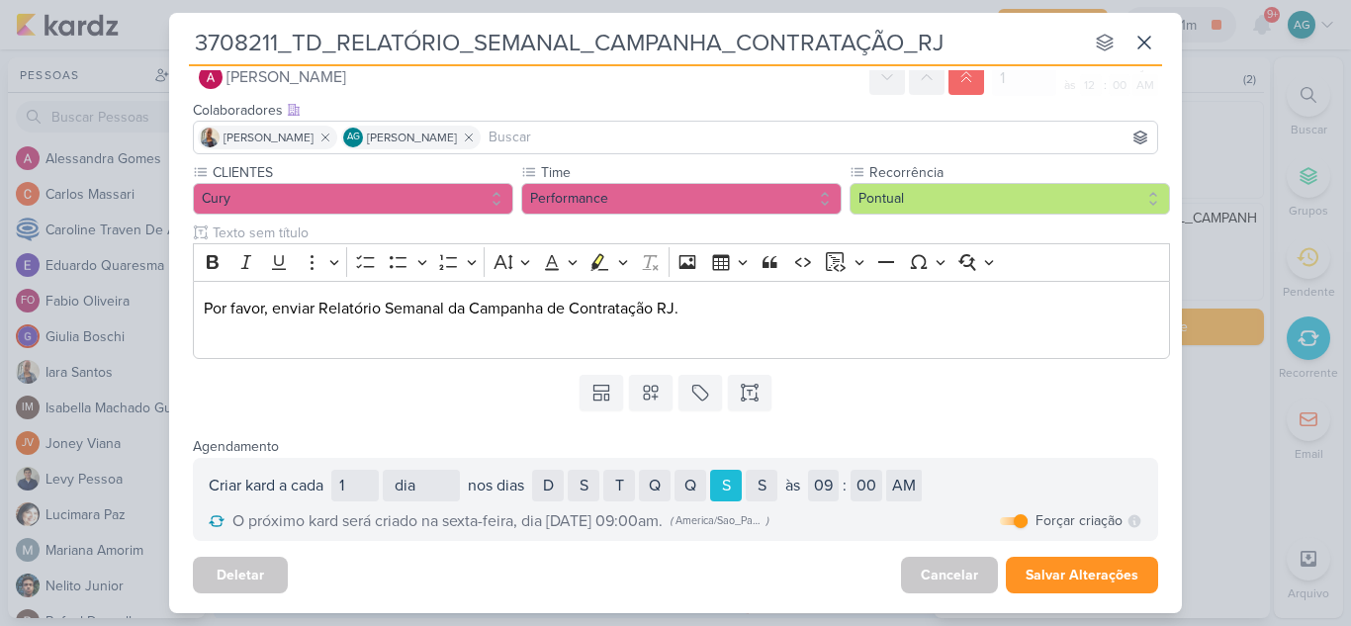
scroll to position [0, 0]
